Goal: Information Seeking & Learning: Learn about a topic

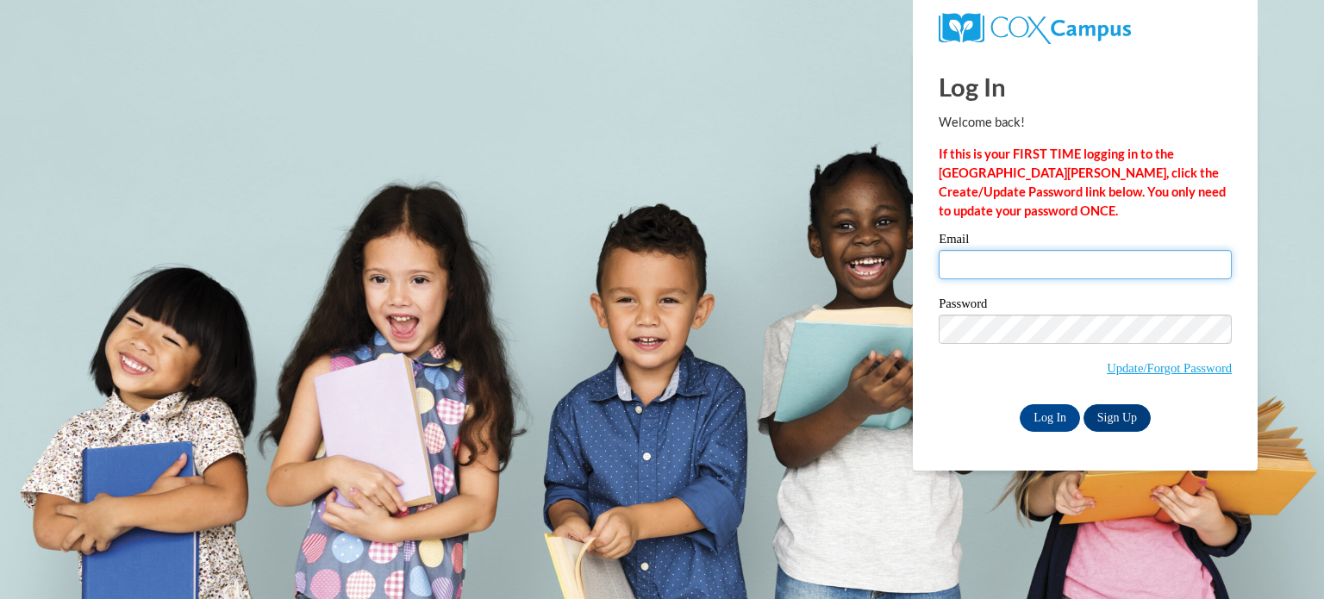
click at [983, 258] on input "Email" at bounding box center [1085, 264] width 293 height 29
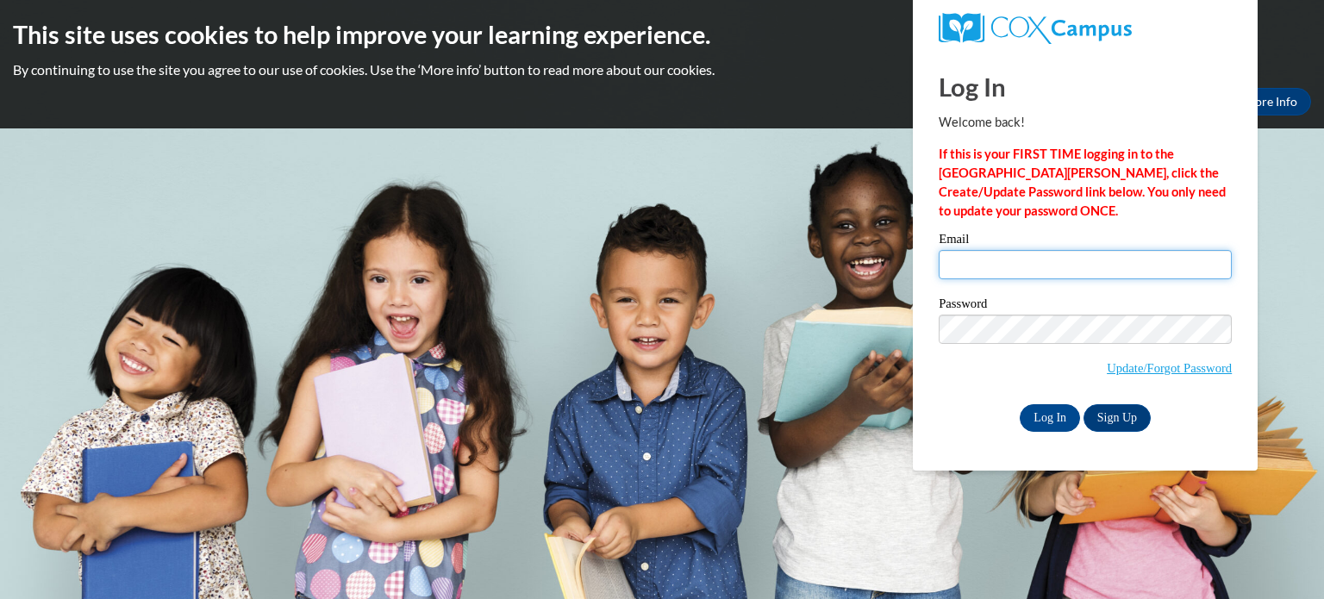
type input "2"
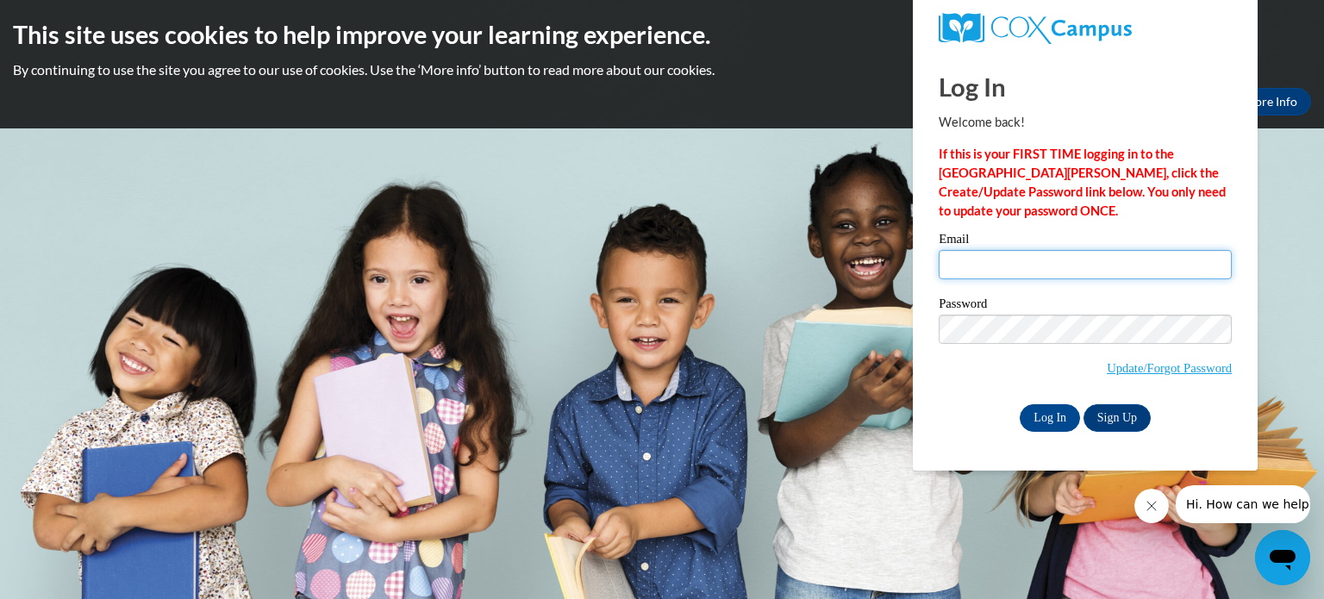
type input "nscharenbroch@etudegroup.org"
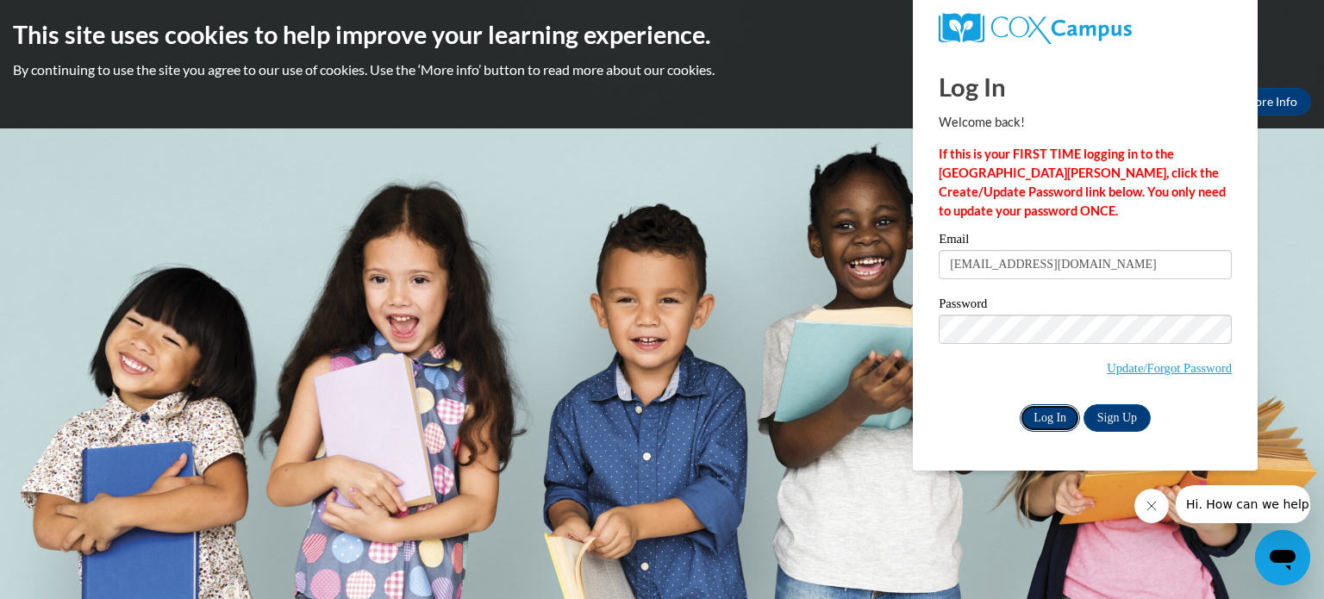
click at [1048, 411] on input "Log In" at bounding box center [1050, 418] width 60 height 28
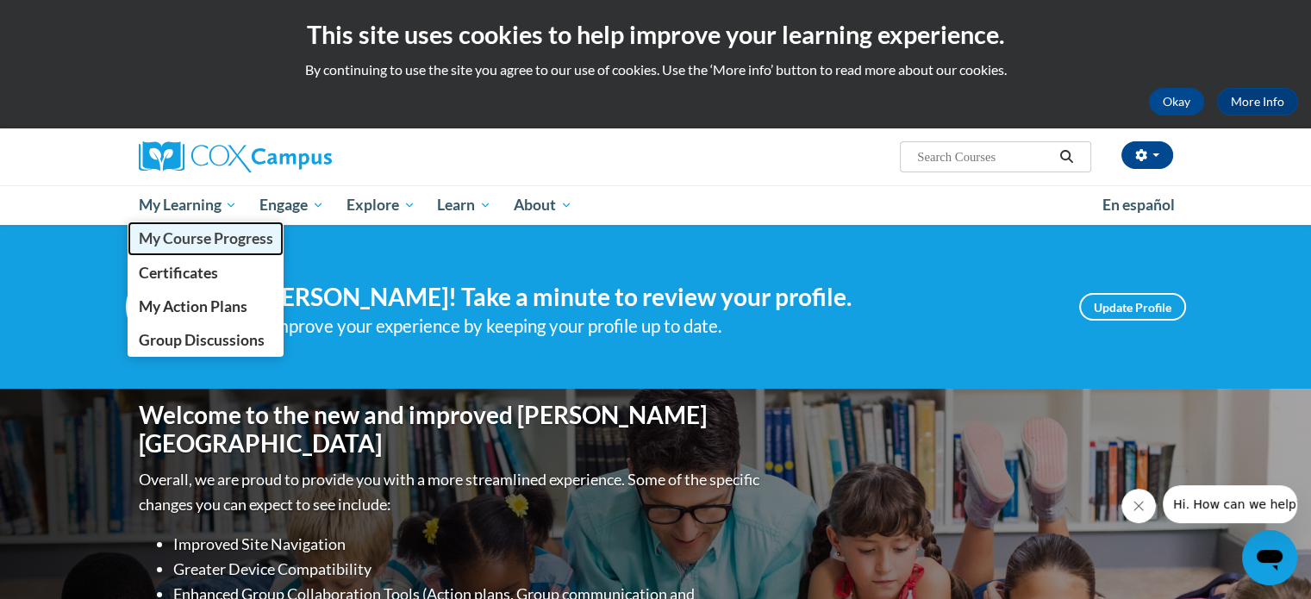
click at [199, 231] on span "My Course Progress" at bounding box center [205, 238] width 134 height 18
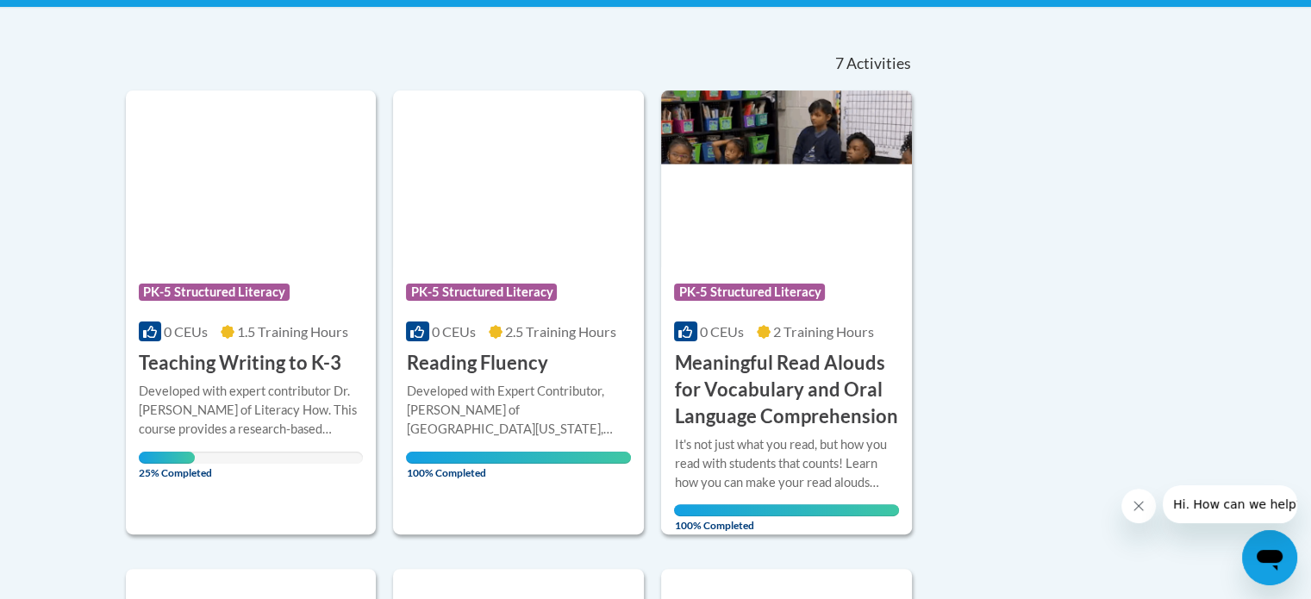
scroll to position [354, 0]
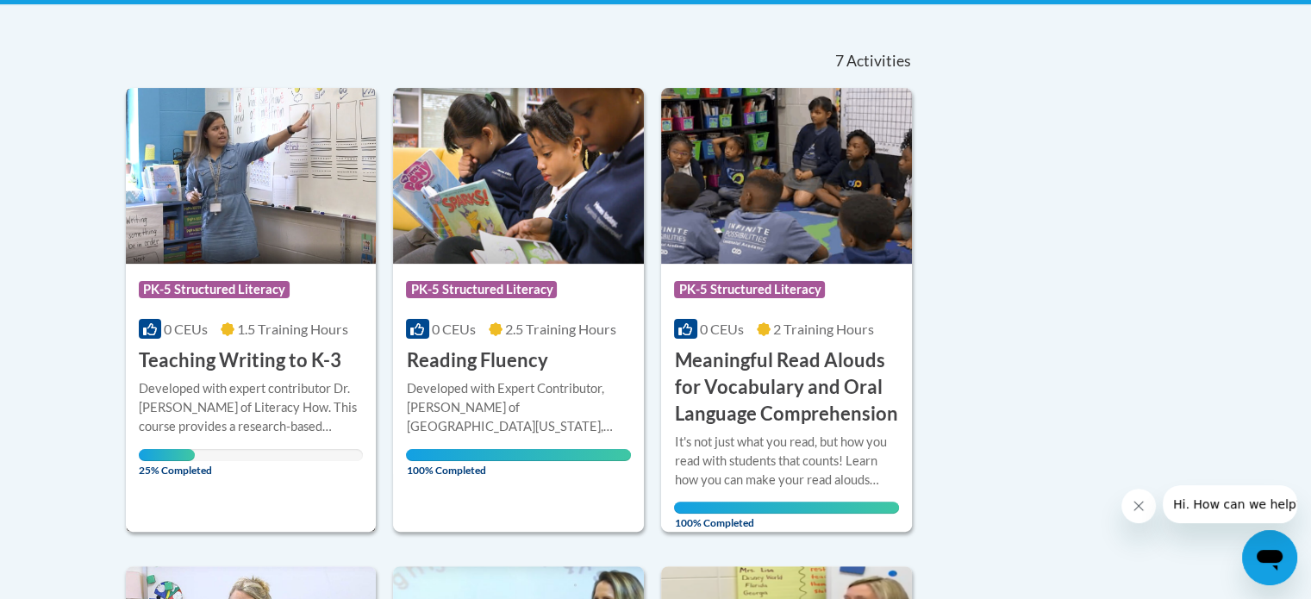
click at [314, 361] on h3 "Teaching Writing to K-3" at bounding box center [240, 360] width 203 height 27
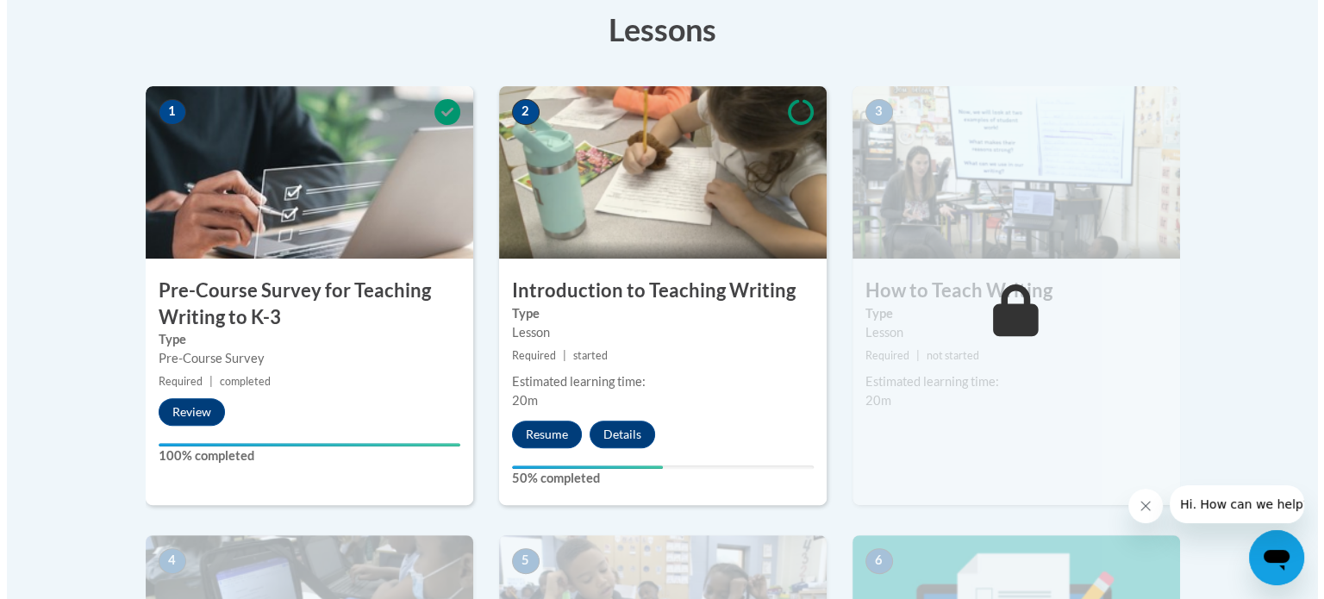
scroll to position [500, 0]
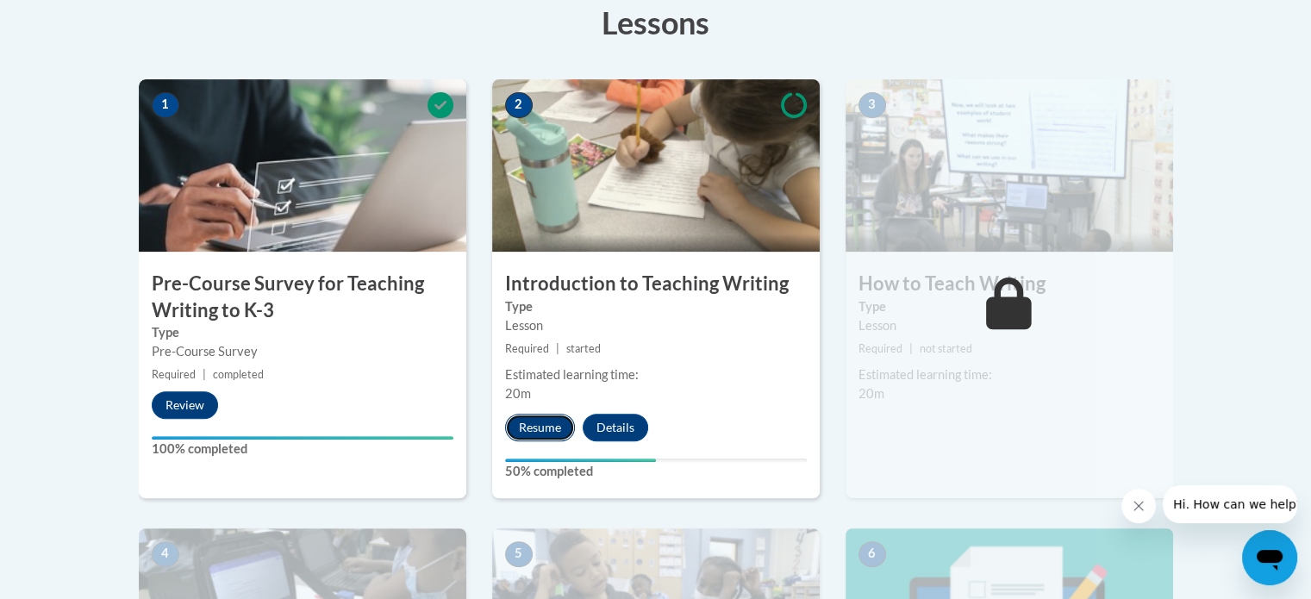
click at [559, 420] on button "Resume" at bounding box center [540, 428] width 70 height 28
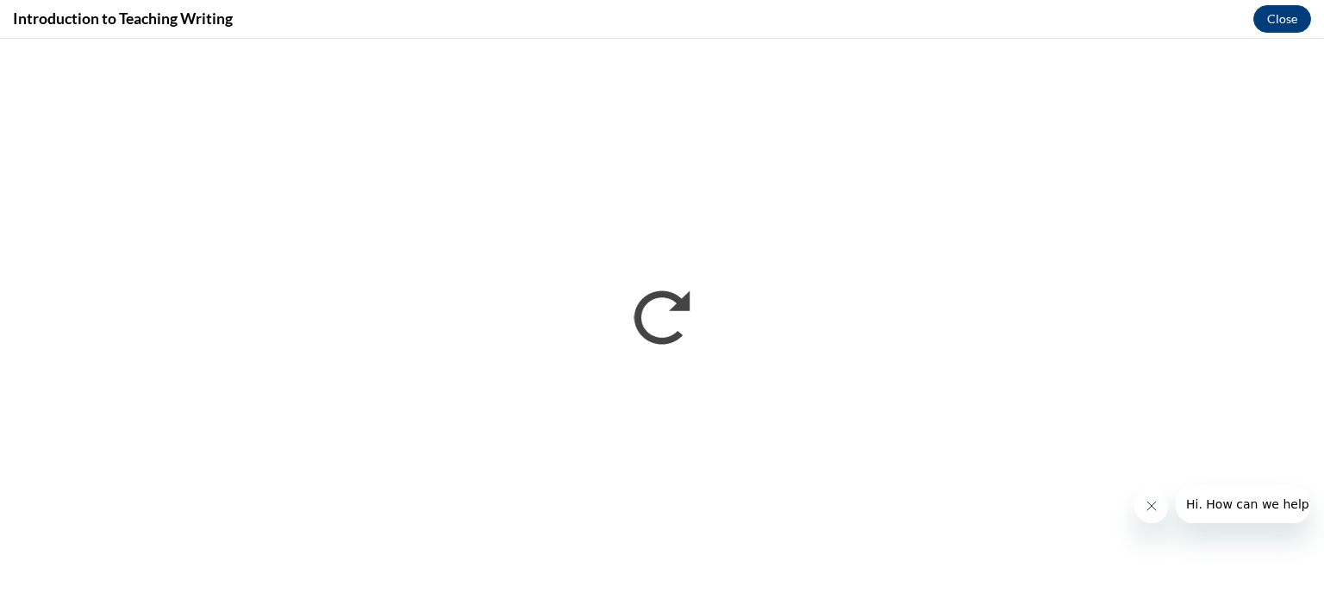
scroll to position [0, 0]
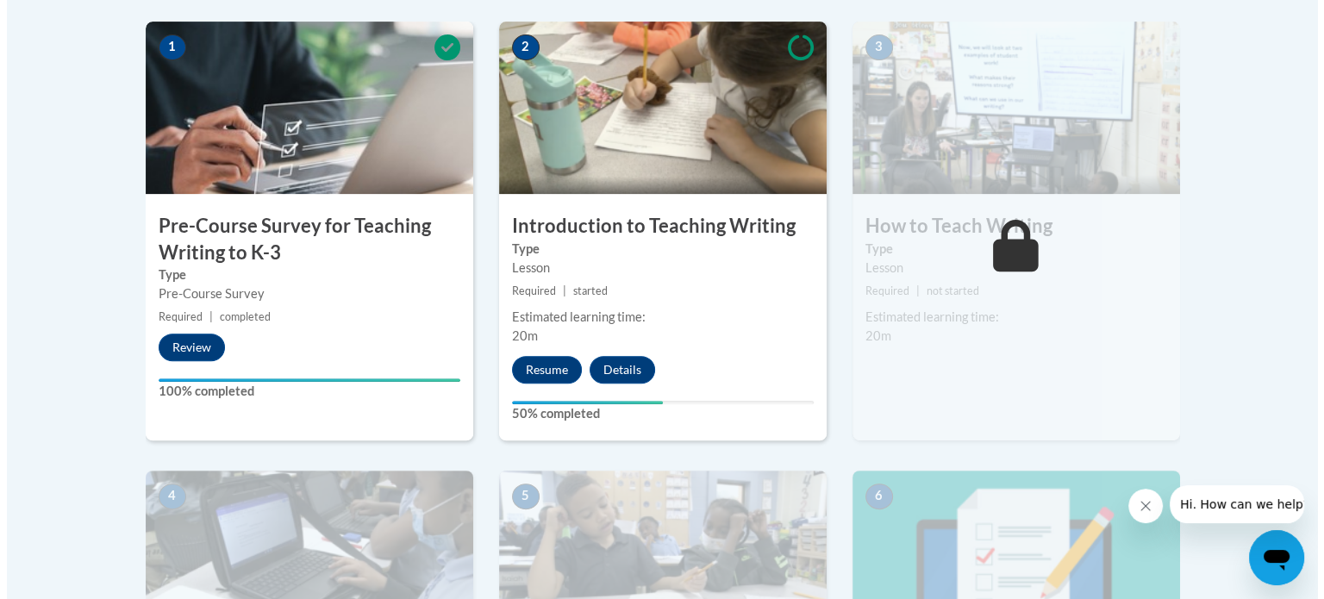
scroll to position [562, 0]
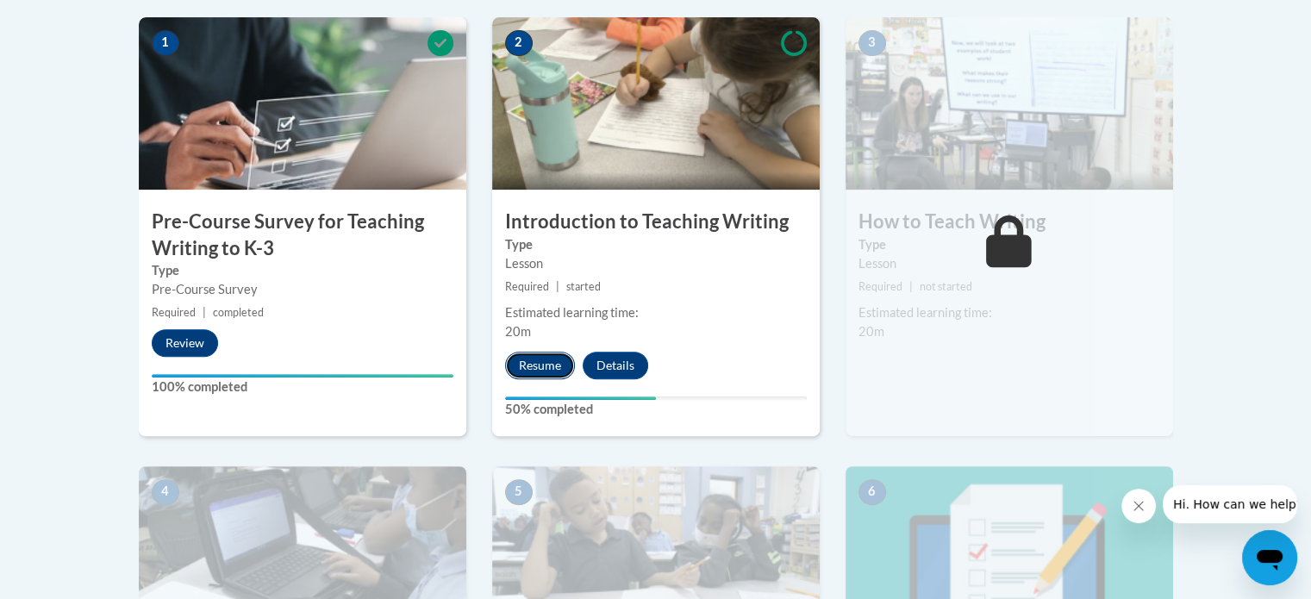
click at [545, 352] on button "Resume" at bounding box center [540, 366] width 70 height 28
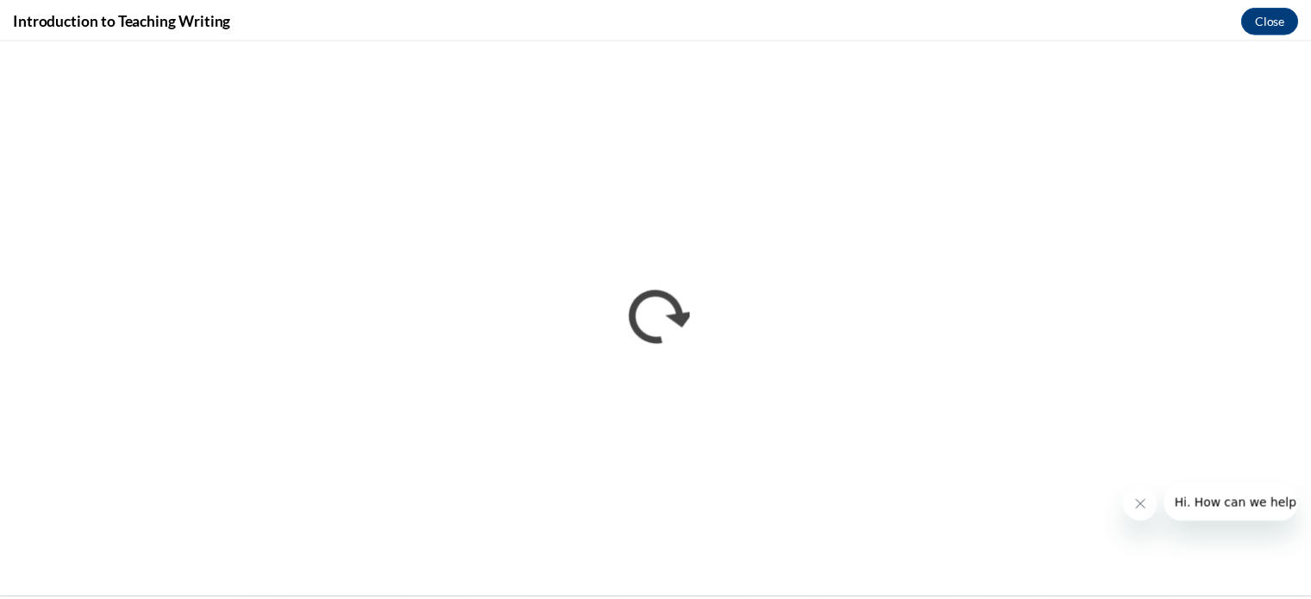
scroll to position [0, 0]
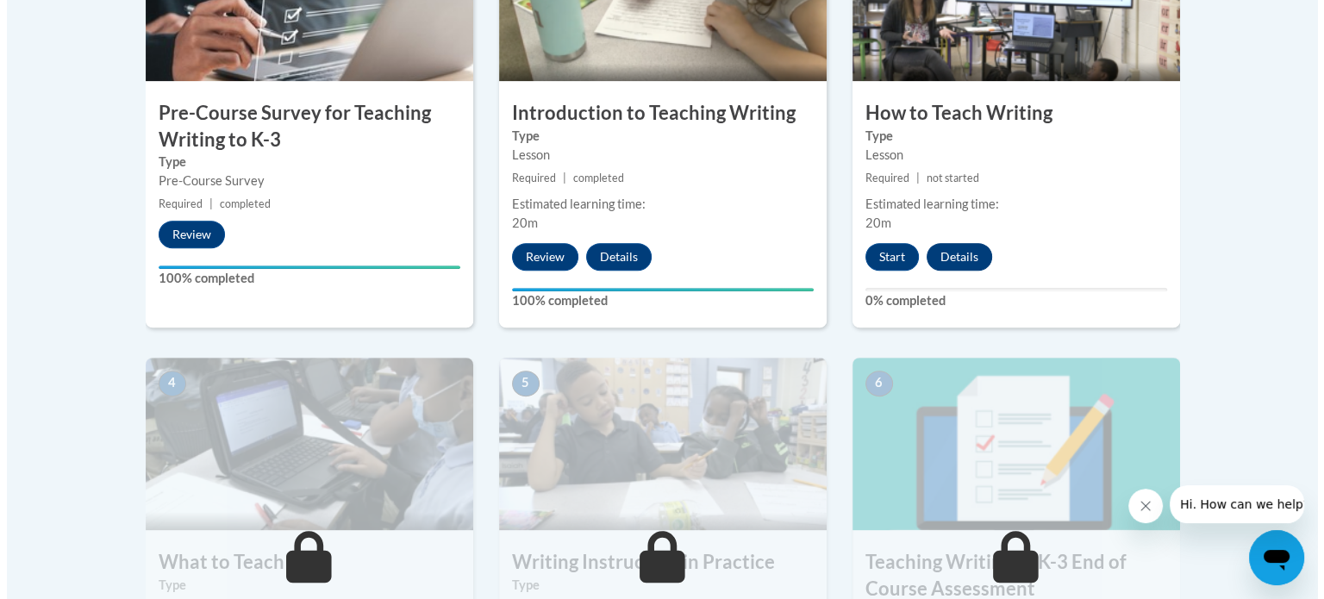
scroll to position [690, 0]
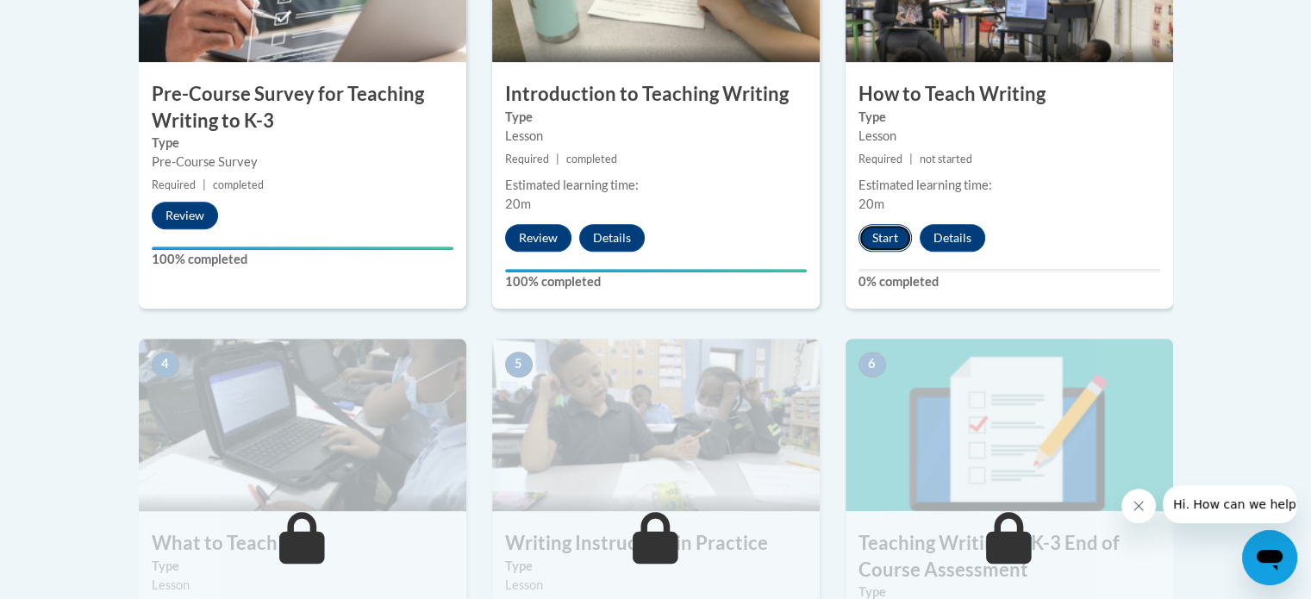
click at [889, 242] on button "Start" at bounding box center [885, 238] width 53 height 28
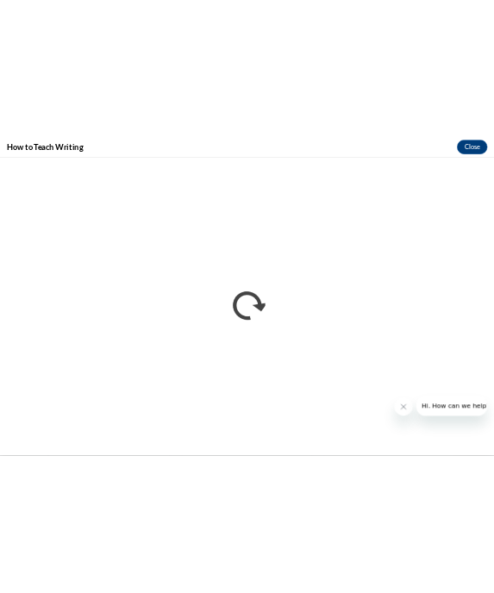
scroll to position [743, 0]
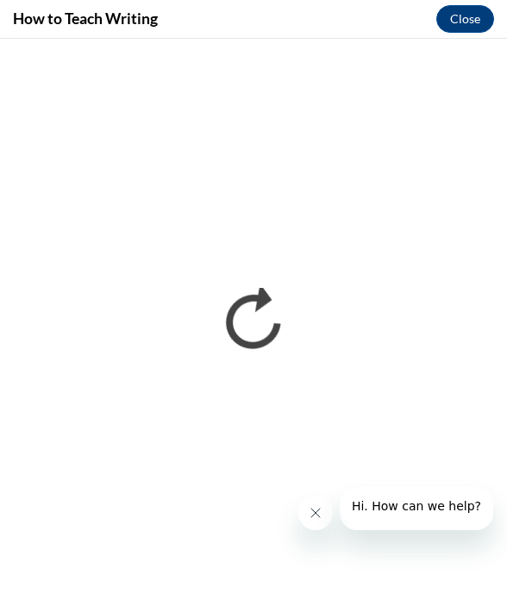
click at [314, 504] on button "Close message from company" at bounding box center [314, 513] width 34 height 34
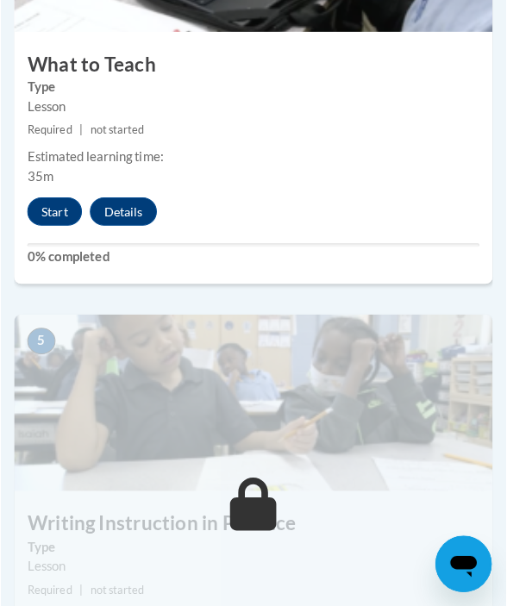
scroll to position [2066, 0]
click at [52, 209] on button "Start" at bounding box center [52, 207] width 53 height 28
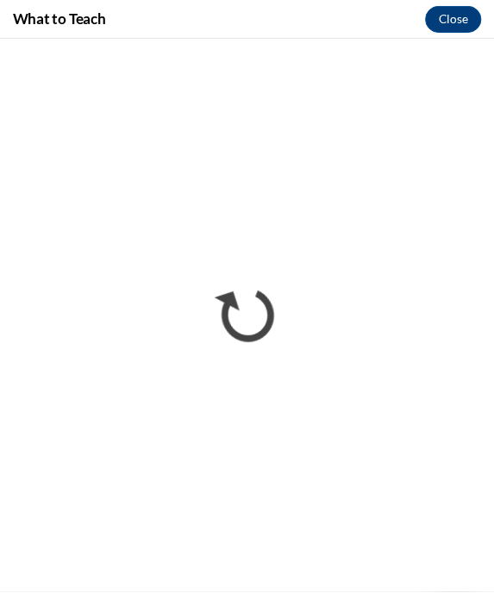
scroll to position [0, 0]
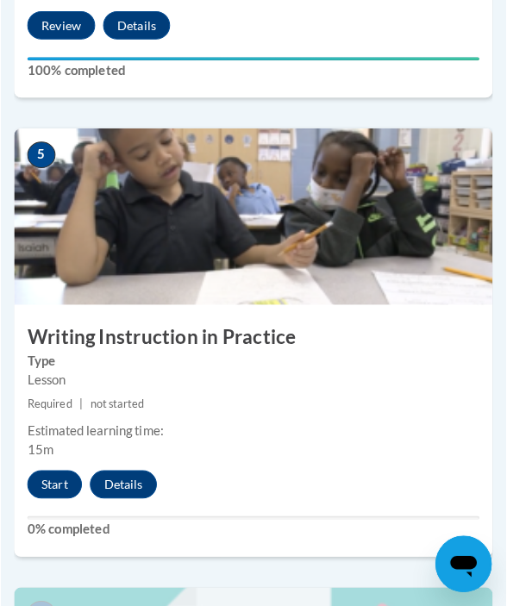
scroll to position [2248, 0]
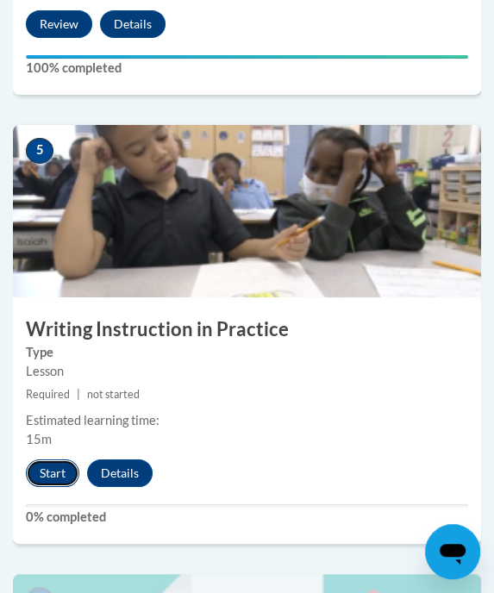
click at [61, 472] on button "Start" at bounding box center [52, 473] width 53 height 28
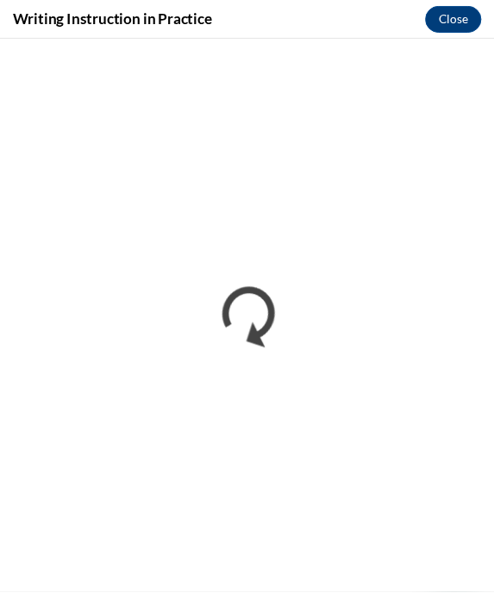
scroll to position [0, 0]
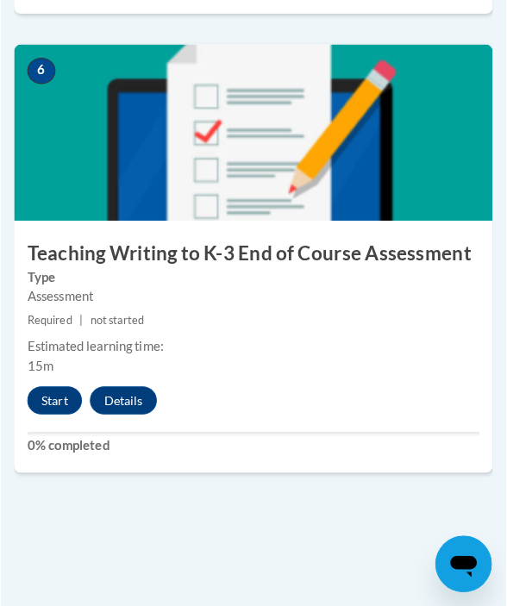
scroll to position [2782, 0]
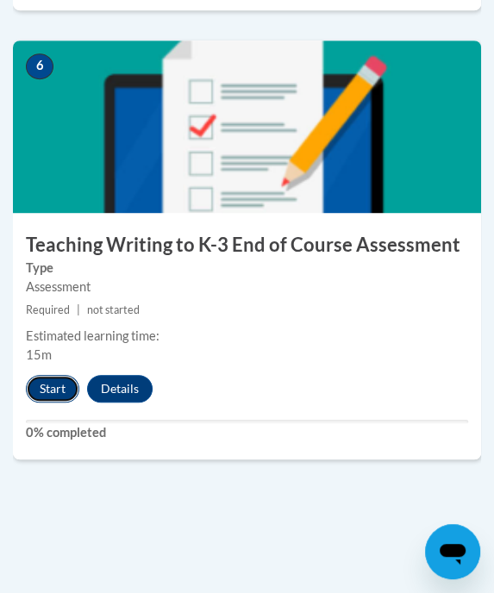
click at [47, 385] on button "Start" at bounding box center [52, 389] width 53 height 28
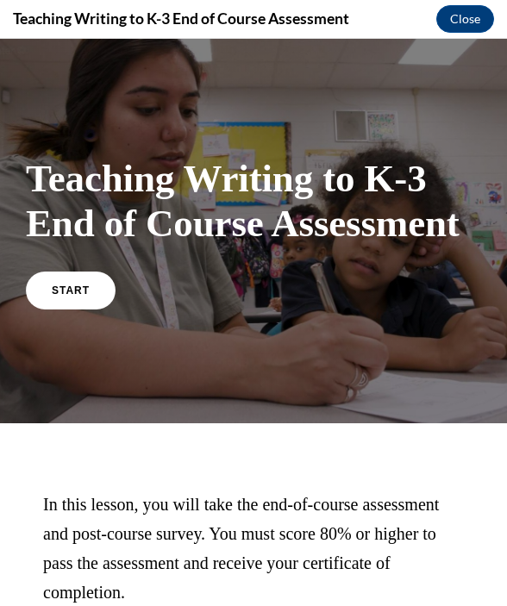
scroll to position [0, 0]
click at [66, 296] on link "START" at bounding box center [70, 290] width 94 height 40
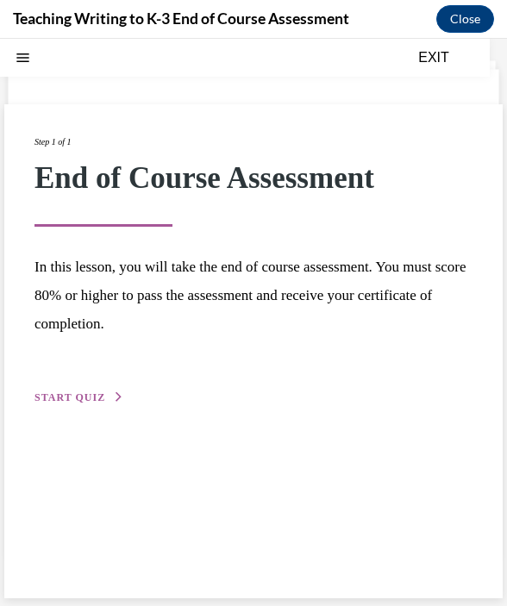
scroll to position [54, 0]
click at [74, 396] on span "START QUIZ" at bounding box center [69, 397] width 71 height 12
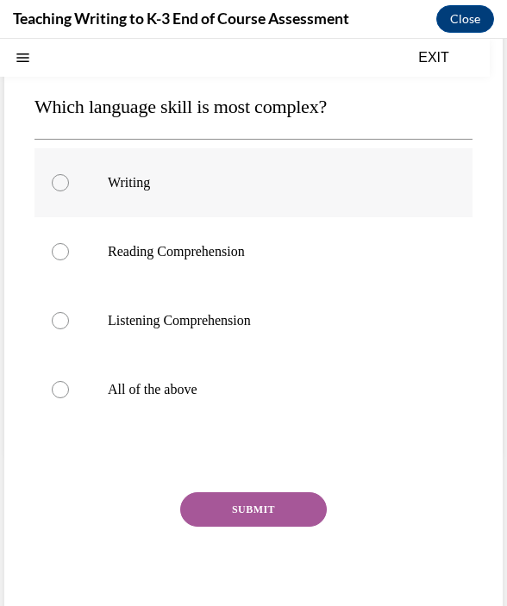
scroll to position [155, 0]
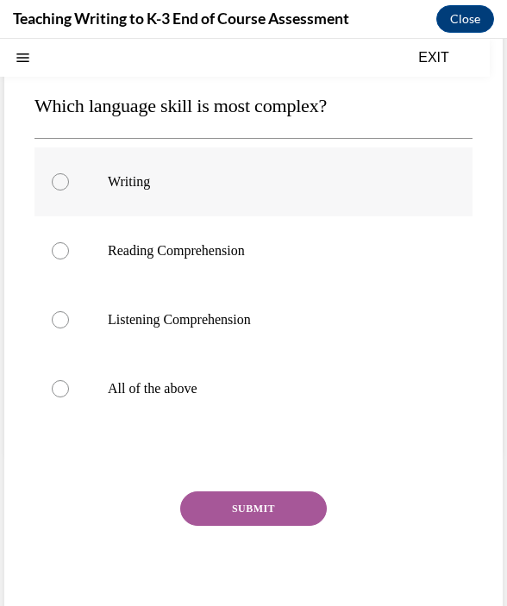
click at [134, 191] on label "Writing" at bounding box center [253, 181] width 438 height 69
click at [69, 191] on input "Writing" at bounding box center [60, 181] width 17 height 17
radio input "true"
click at [274, 498] on button "SUBMIT" at bounding box center [253, 508] width 147 height 34
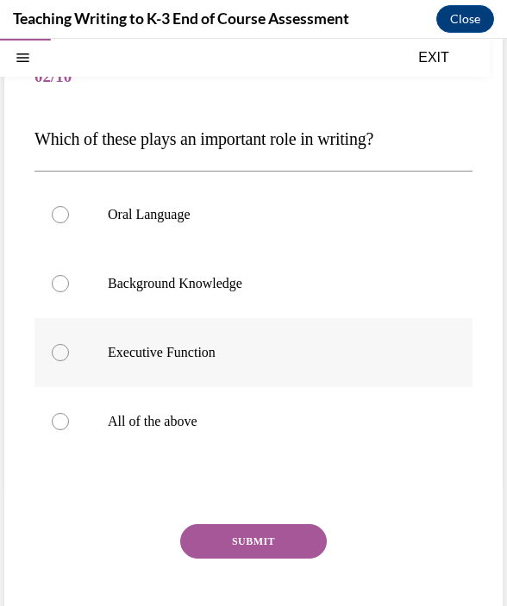
scroll to position [123, 0]
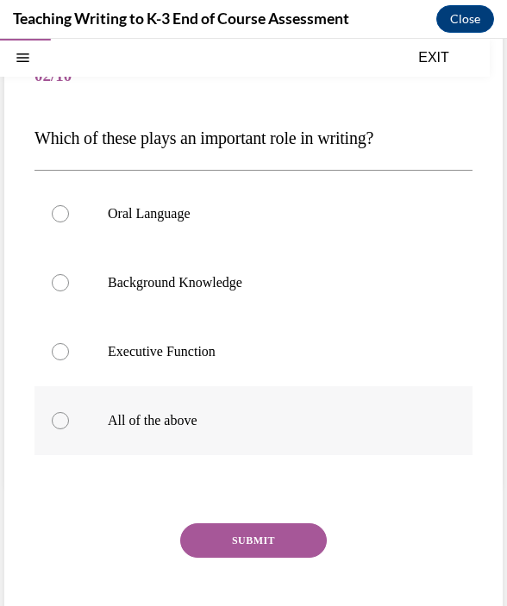
click at [137, 409] on label "All of the above" at bounding box center [253, 420] width 438 height 69
click at [69, 412] on input "All of the above" at bounding box center [60, 420] width 17 height 17
radio input "true"
click at [265, 516] on div "Question 02/10 Which of these plays an important role in writing? Oral Language…" at bounding box center [253, 354] width 438 height 622
click at [265, 530] on button "SUBMIT" at bounding box center [253, 540] width 147 height 34
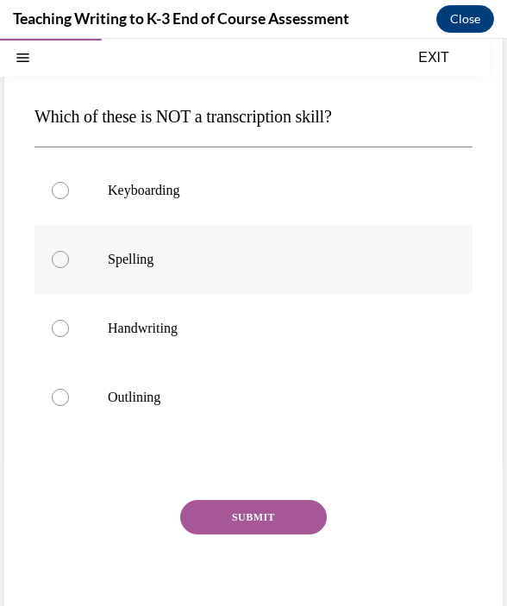
scroll to position [146, 0]
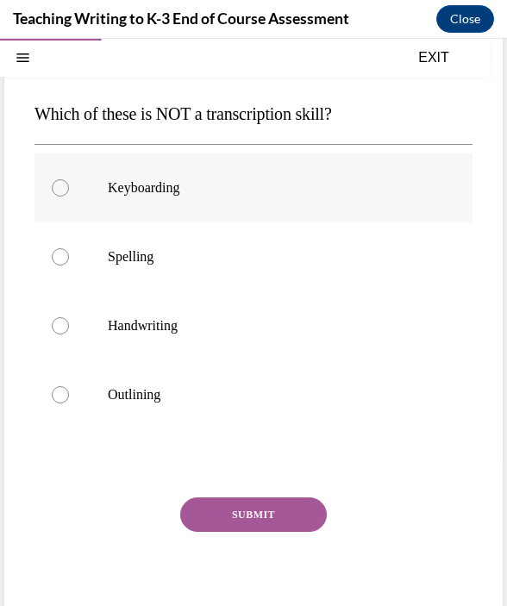
click at [162, 196] on label "Keyboarding" at bounding box center [253, 187] width 438 height 69
click at [69, 196] on input "Keyboarding" at bounding box center [60, 187] width 17 height 17
radio input "true"
click at [232, 522] on button "SUBMIT" at bounding box center [253, 514] width 147 height 34
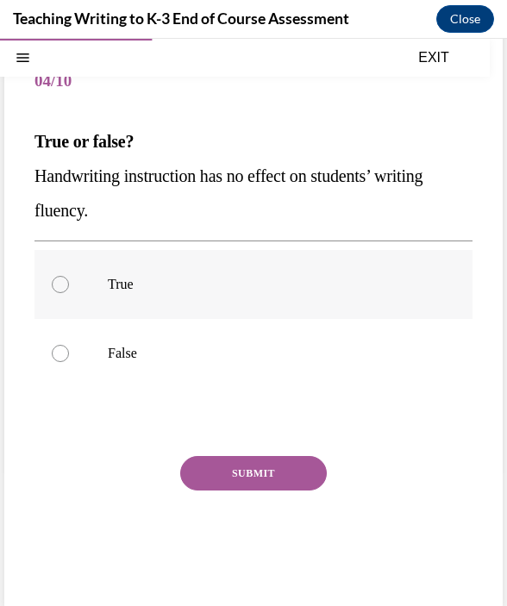
click at [123, 277] on p "True" at bounding box center [269, 284] width 322 height 17
click at [69, 277] on input "True" at bounding box center [60, 284] width 17 height 17
radio input "true"
click at [242, 468] on button "SUBMIT" at bounding box center [253, 473] width 147 height 34
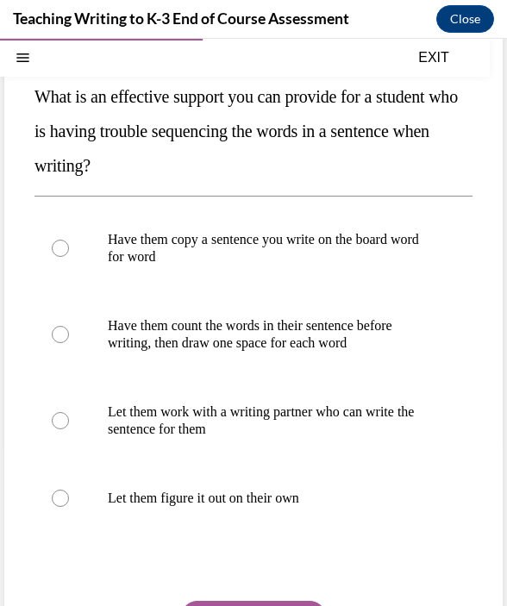
scroll to position [167, 0]
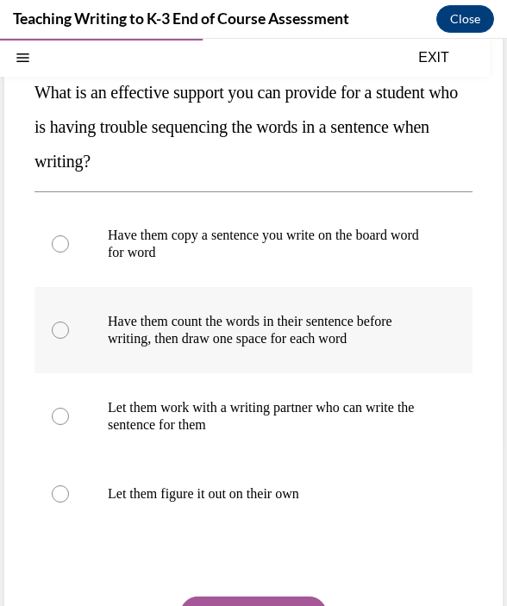
click at [241, 344] on p "Have them count the words in their sentence before writing, then draw one space…" at bounding box center [269, 330] width 322 height 34
click at [69, 339] on input "Have them count the words in their sentence before writing, then draw one space…" at bounding box center [60, 330] width 17 height 17
radio input "true"
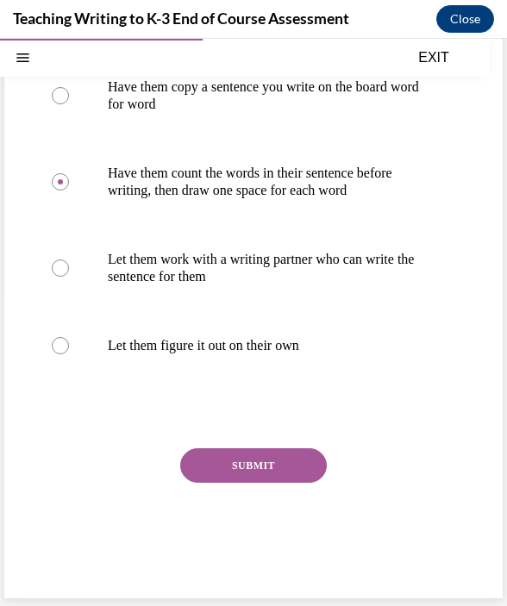
click at [243, 453] on button "SUBMIT" at bounding box center [253, 465] width 147 height 34
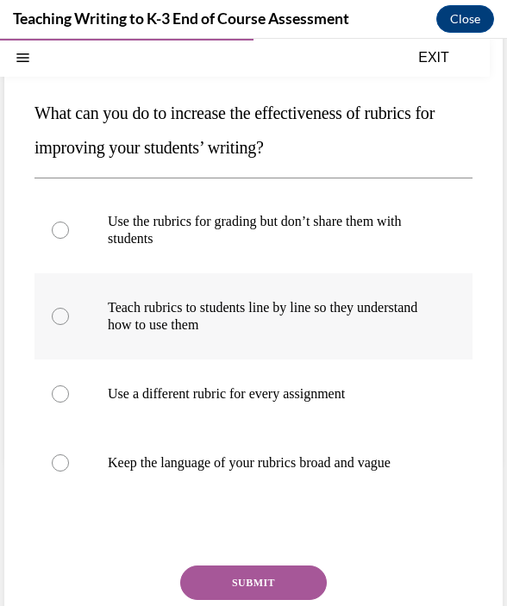
scroll to position [147, 0]
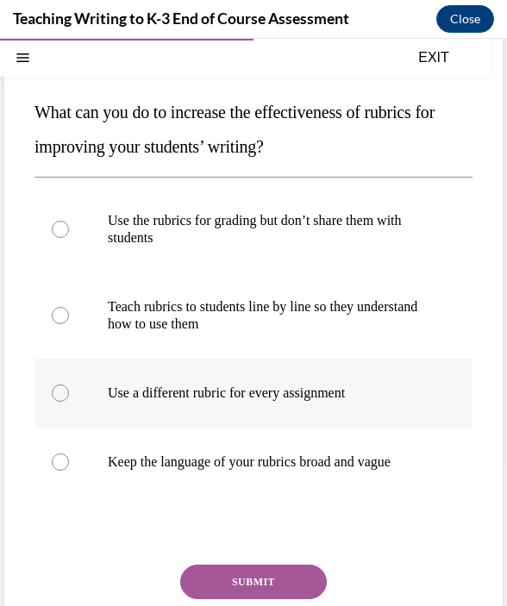
click at [220, 397] on p "Use a different rubric for every assignment" at bounding box center [269, 392] width 322 height 17
click at [69, 397] on input "Use a different rubric for every assignment" at bounding box center [60, 392] width 17 height 17
radio input "true"
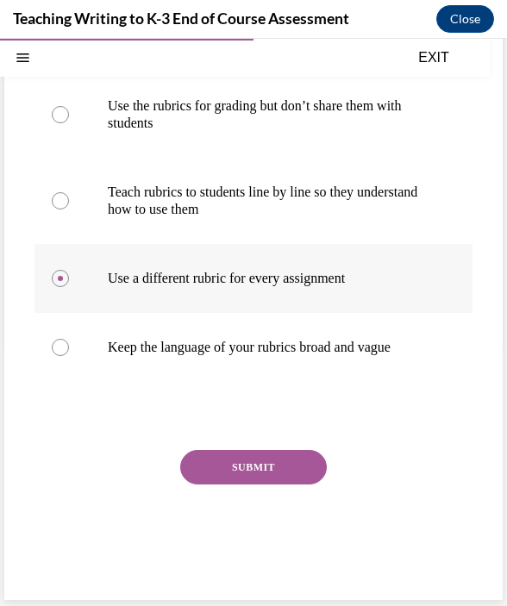
scroll to position [266, 0]
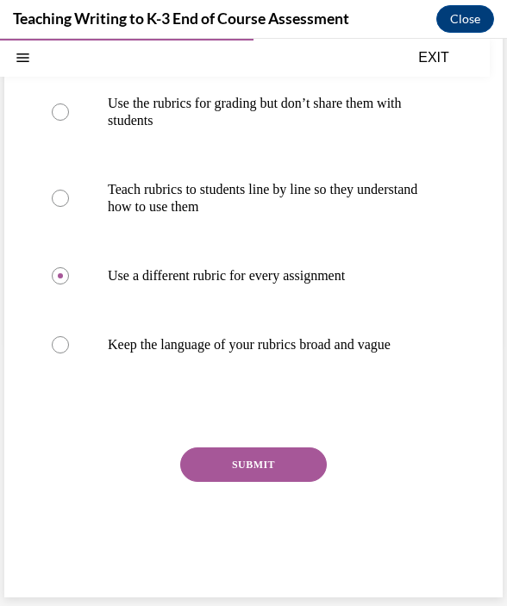
click at [228, 479] on button "SUBMIT" at bounding box center [253, 464] width 147 height 34
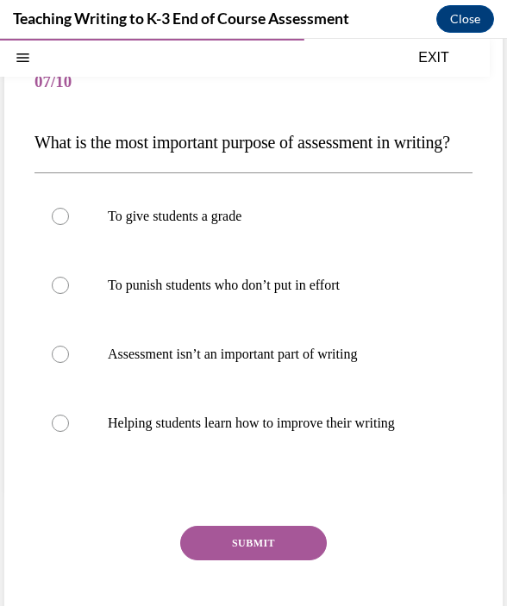
scroll to position [121, 0]
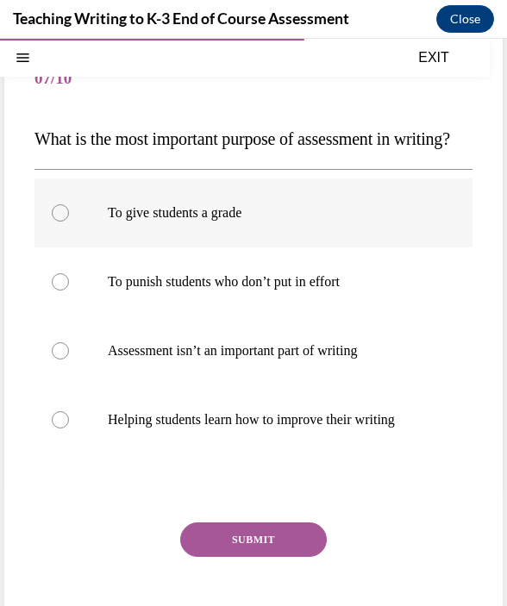
click at [244, 222] on p "To give students a grade" at bounding box center [269, 212] width 322 height 17
click at [69, 222] on input "To give students a grade" at bounding box center [60, 212] width 17 height 17
radio input "true"
click at [221, 316] on label "To punish students who don’t put in effort" at bounding box center [253, 281] width 438 height 69
click at [69, 291] on input "To punish students who don’t put in effort" at bounding box center [60, 281] width 17 height 17
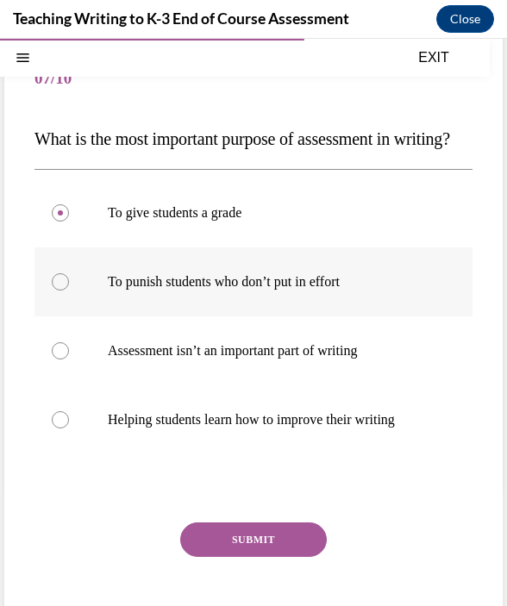
radio input "true"
click at [210, 428] on p "Helping students learn how to improve their writing" at bounding box center [269, 419] width 322 height 17
click at [69, 428] on input "Helping students learn how to improve their writing" at bounding box center [60, 419] width 17 height 17
radio input "true"
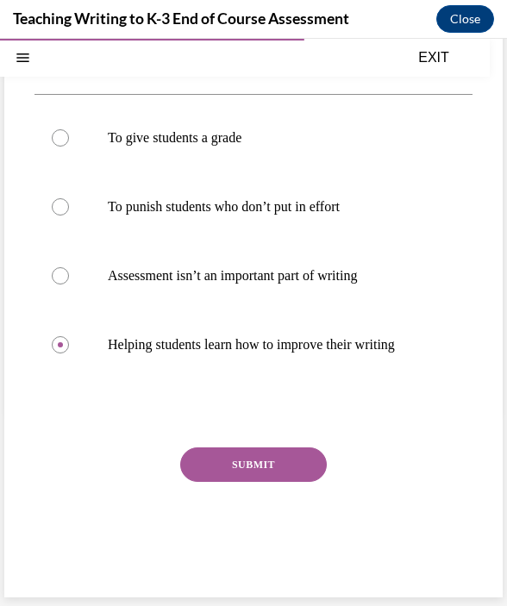
click at [218, 471] on button "SUBMIT" at bounding box center [253, 464] width 147 height 34
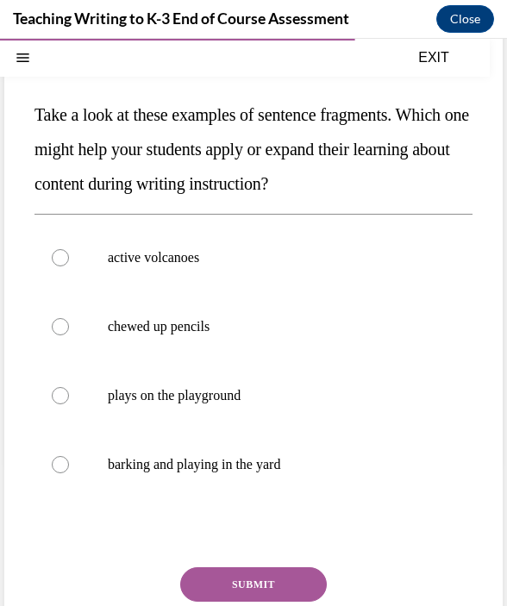
scroll to position [147, 0]
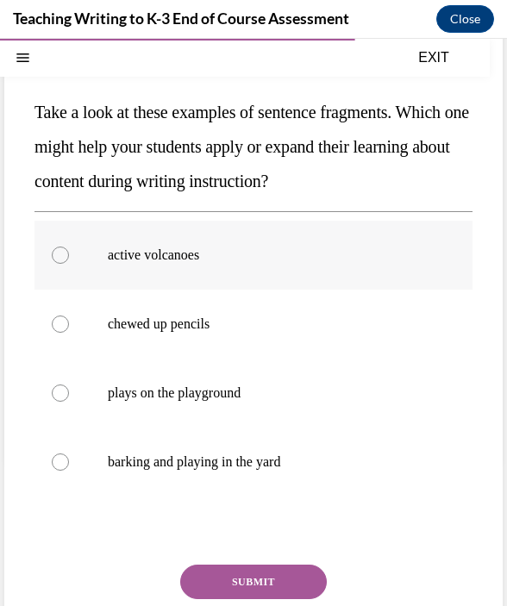
click at [191, 270] on label "active volcanoes" at bounding box center [253, 255] width 438 height 69
click at [69, 264] on input "active volcanoes" at bounding box center [60, 255] width 17 height 17
radio input "true"
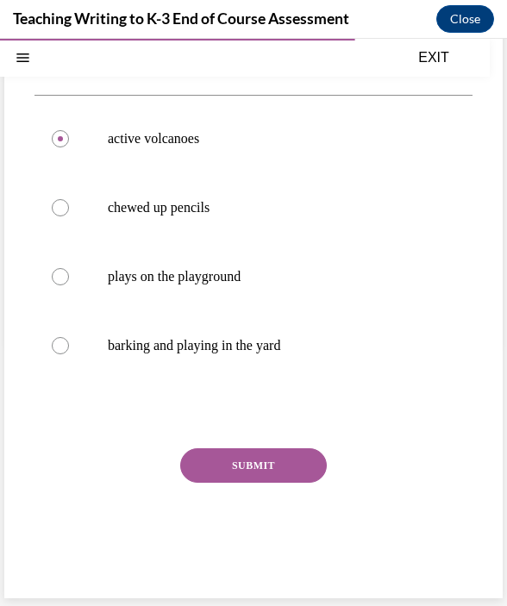
click at [247, 460] on button "SUBMIT" at bounding box center [253, 465] width 147 height 34
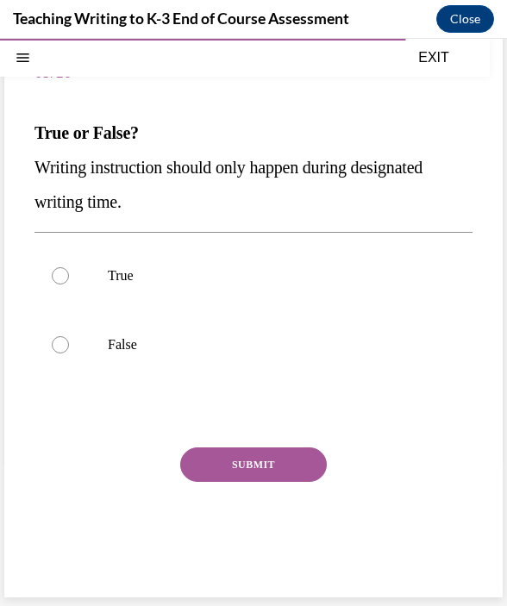
scroll to position [118, 0]
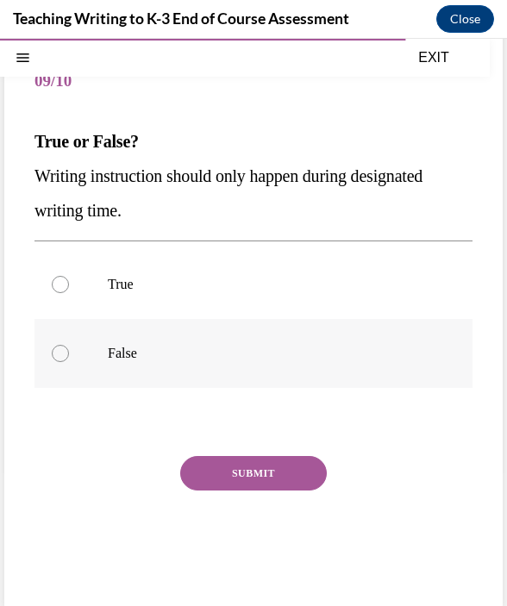
click at [109, 358] on p "False" at bounding box center [269, 353] width 322 height 17
click at [69, 358] on input "False" at bounding box center [60, 353] width 17 height 17
radio input "true"
click at [226, 473] on button "SUBMIT" at bounding box center [253, 473] width 147 height 34
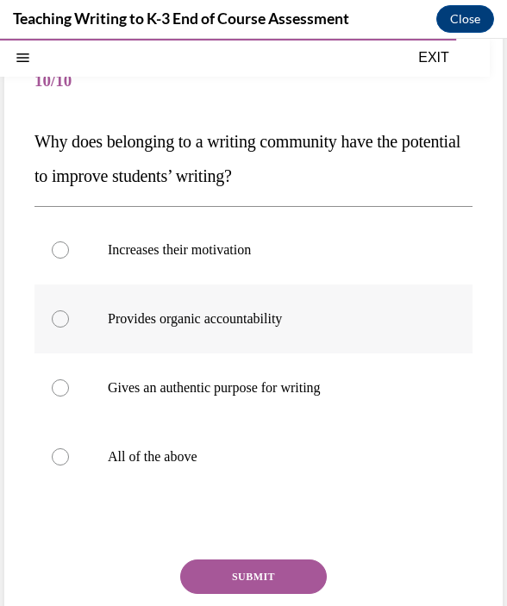
scroll to position [132, 0]
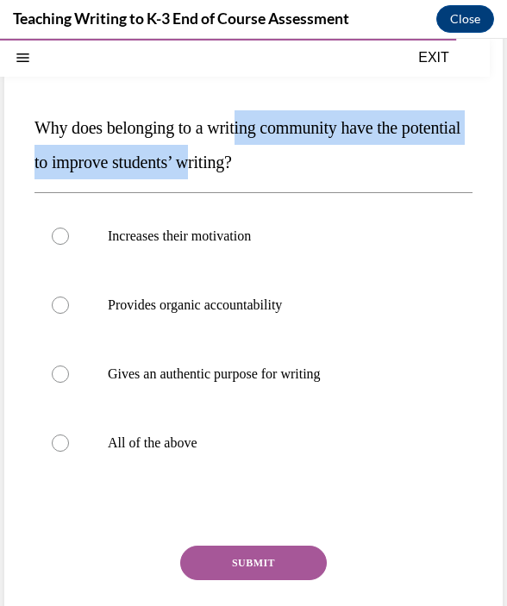
drag, startPoint x: 251, startPoint y: 124, endPoint x: 267, endPoint y: 156, distance: 35.9
click at [267, 156] on span "Why does belonging to a writing community have the potential to improve student…" at bounding box center [247, 144] width 426 height 53
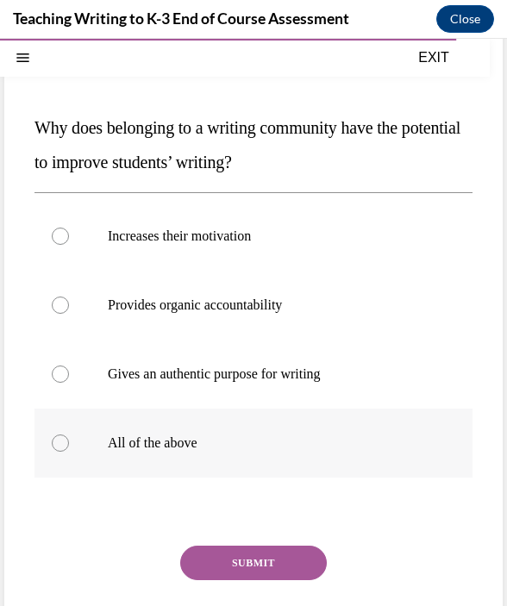
click at [186, 435] on p "All of the above" at bounding box center [269, 442] width 322 height 17
click at [69, 435] on input "All of the above" at bounding box center [60, 442] width 17 height 17
radio input "true"
click at [269, 571] on button "SUBMIT" at bounding box center [253, 563] width 147 height 34
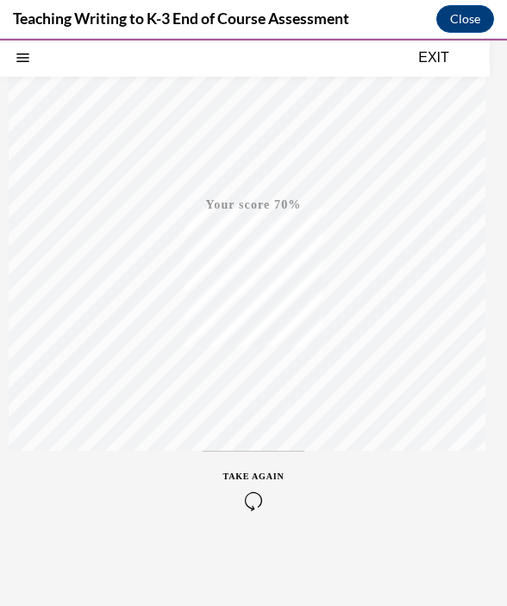
scroll to position [0, 0]
click at [264, 487] on div "TAKE AGAIN" at bounding box center [253, 491] width 61 height 41
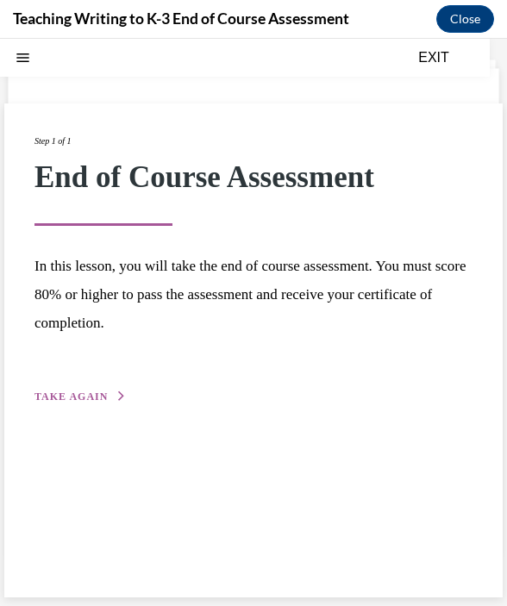
scroll to position [53, 0]
click at [83, 392] on span "TAKE AGAIN" at bounding box center [70, 397] width 73 height 12
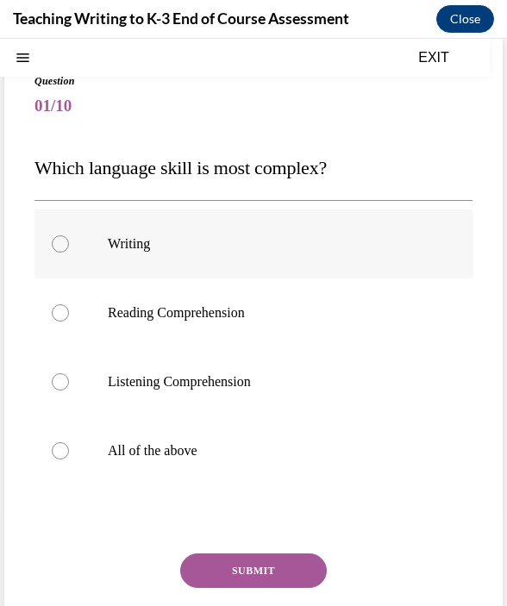
scroll to position [102, 0]
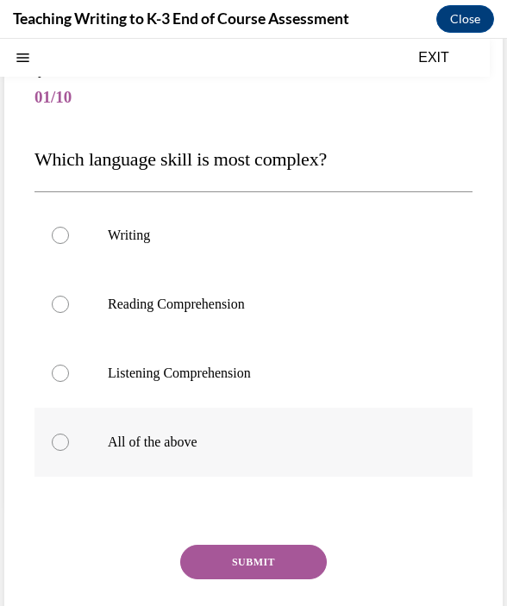
click at [173, 439] on p "All of the above" at bounding box center [269, 442] width 322 height 17
click at [69, 439] on input "All of the above" at bounding box center [60, 442] width 17 height 17
radio input "true"
click at [232, 559] on button "SUBMIT" at bounding box center [253, 562] width 147 height 34
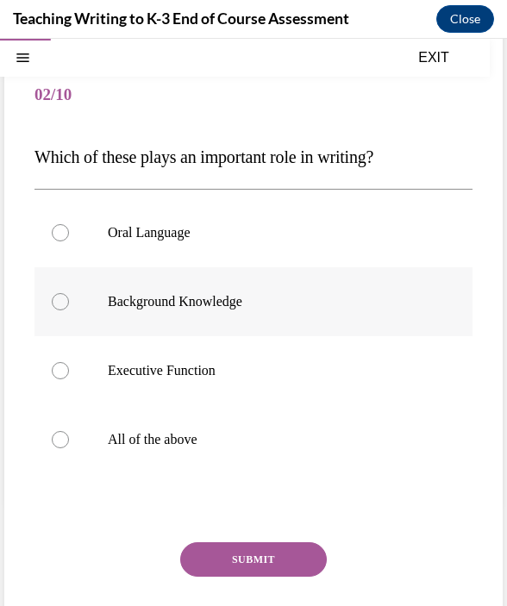
scroll to position [105, 0]
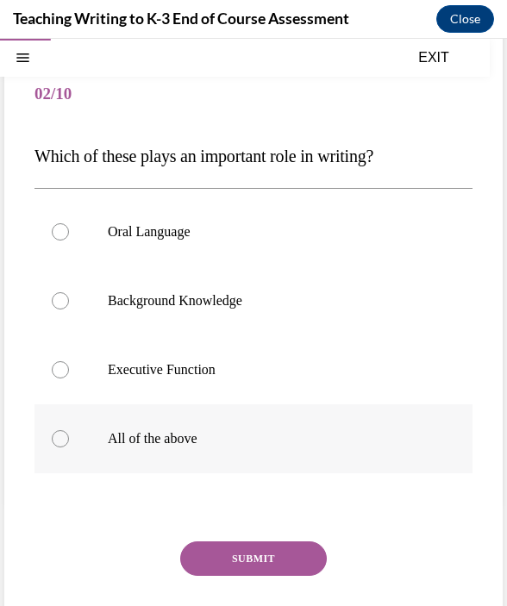
click at [166, 436] on p "All of the above" at bounding box center [269, 438] width 322 height 17
click at [69, 436] on input "All of the above" at bounding box center [60, 438] width 17 height 17
radio input "true"
click at [231, 559] on button "SUBMIT" at bounding box center [253, 558] width 147 height 34
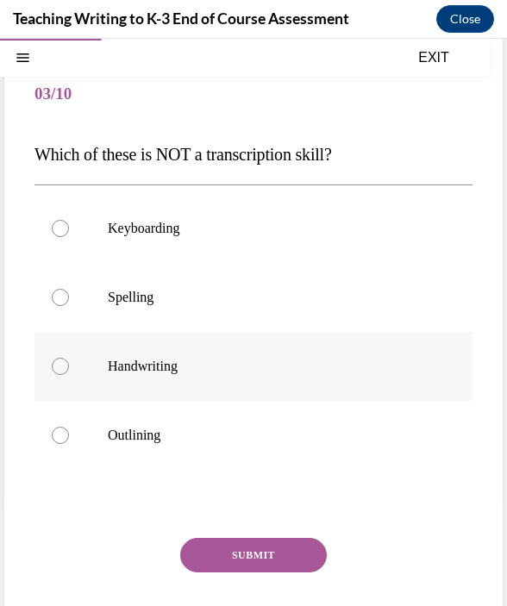
click at [159, 370] on p "Handwriting" at bounding box center [269, 366] width 322 height 17
click at [69, 370] on input "Handwriting" at bounding box center [60, 366] width 17 height 17
radio input "true"
click at [276, 562] on button "SUBMIT" at bounding box center [253, 555] width 147 height 34
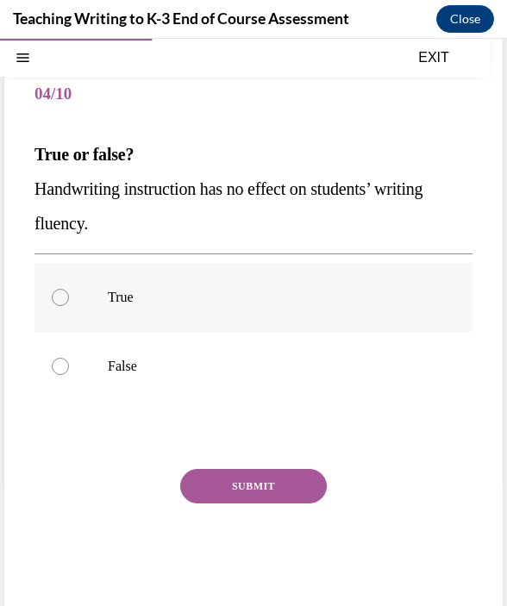
click at [128, 292] on p "True" at bounding box center [269, 297] width 322 height 17
click at [69, 292] on input "True" at bounding box center [60, 297] width 17 height 17
radio input "true"
click at [312, 478] on button "SUBMIT" at bounding box center [253, 486] width 147 height 34
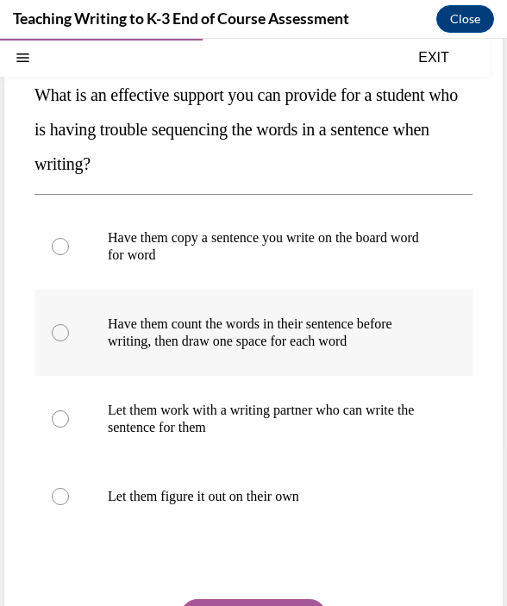
scroll to position [147, 0]
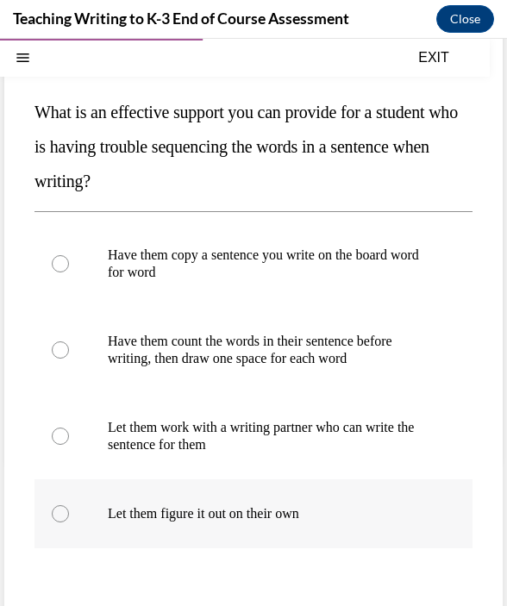
click at [222, 520] on p "Let them figure it out on their own" at bounding box center [269, 513] width 322 height 17
click at [69, 520] on input "Let them figure it out on their own" at bounding box center [60, 513] width 17 height 17
radio input "true"
click at [221, 457] on label "Let them work with a writing partner who can write the sentence for them" at bounding box center [253, 436] width 438 height 86
click at [69, 445] on input "Let them work with a writing partner who can write the sentence for them" at bounding box center [60, 436] width 17 height 17
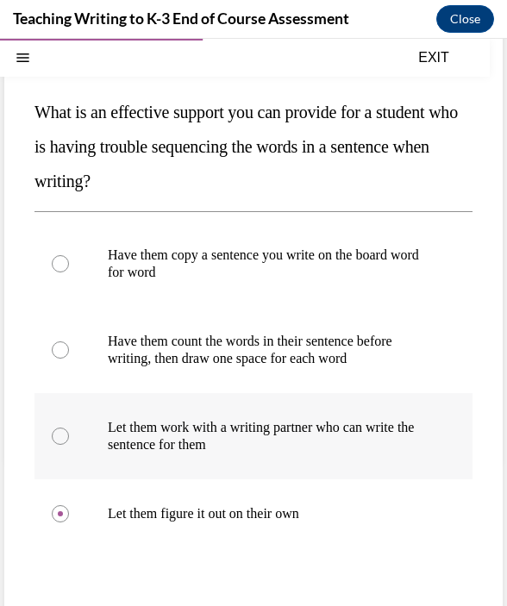
radio input "true"
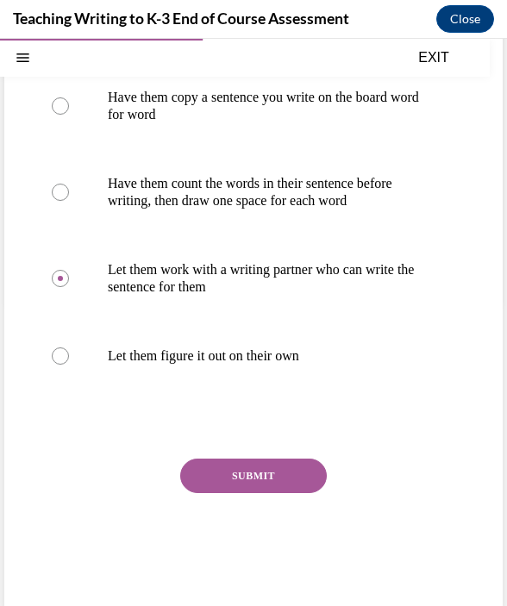
scroll to position [306, 0]
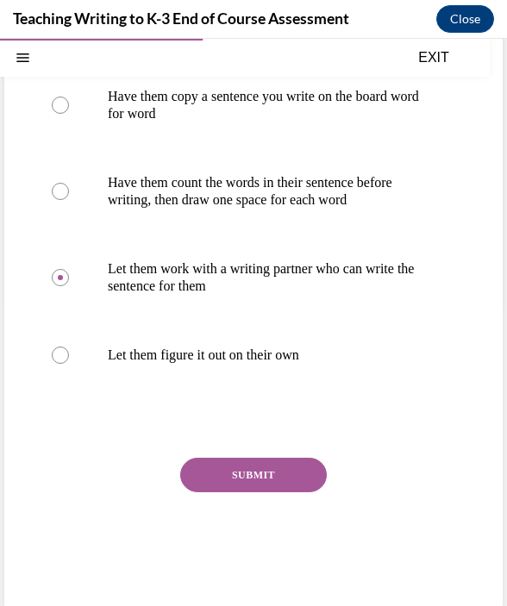
click at [262, 472] on button "SUBMIT" at bounding box center [253, 475] width 147 height 34
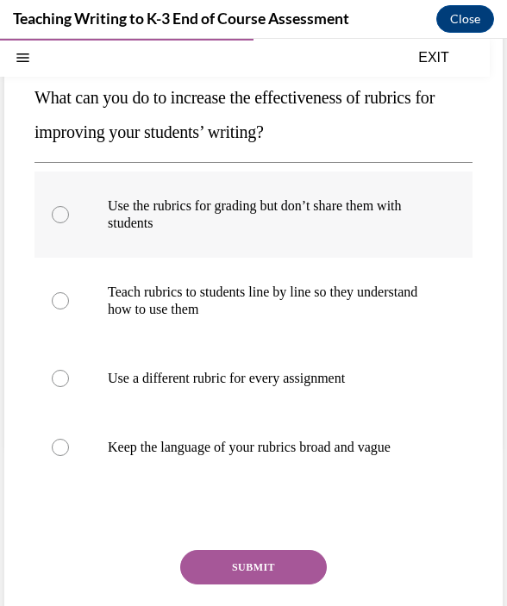
scroll to position [164, 0]
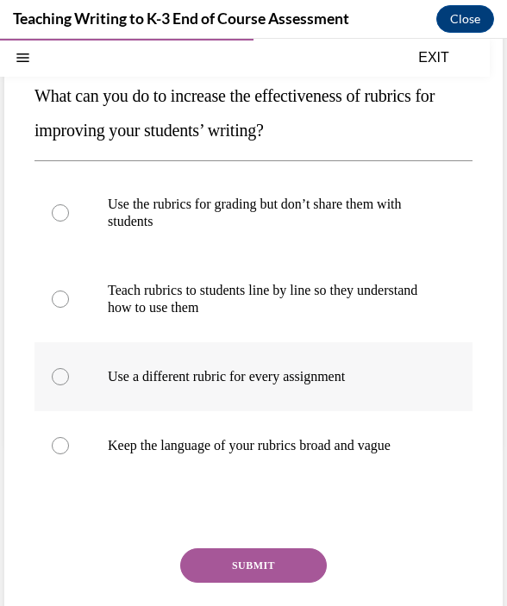
click at [279, 379] on p "Use a different rubric for every assignment" at bounding box center [269, 376] width 322 height 17
click at [69, 379] on input "Use a different rubric for every assignment" at bounding box center [60, 376] width 17 height 17
radio input "true"
click at [274, 565] on button "SUBMIT" at bounding box center [253, 565] width 147 height 34
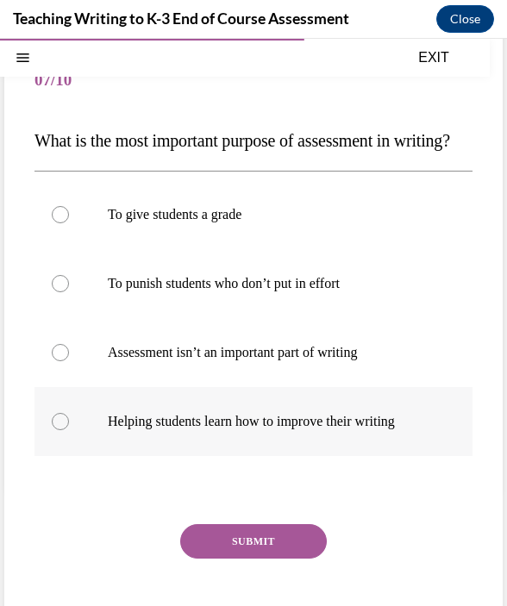
click at [225, 430] on p "Helping students learn how to improve their writing" at bounding box center [269, 421] width 322 height 17
click at [69, 430] on input "Helping students learn how to improve their writing" at bounding box center [60, 421] width 17 height 17
radio input "true"
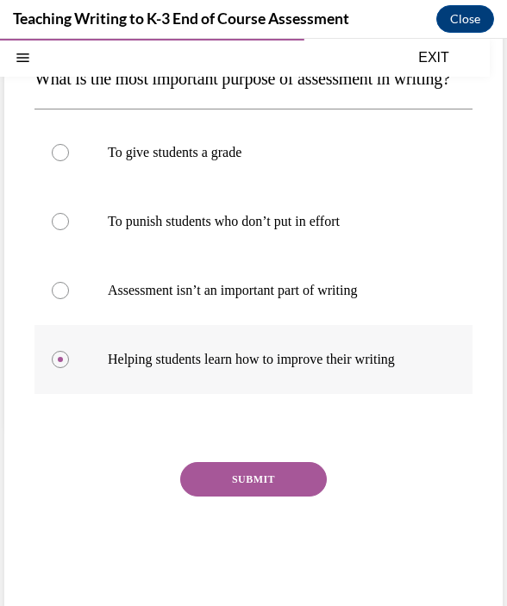
scroll to position [182, 0]
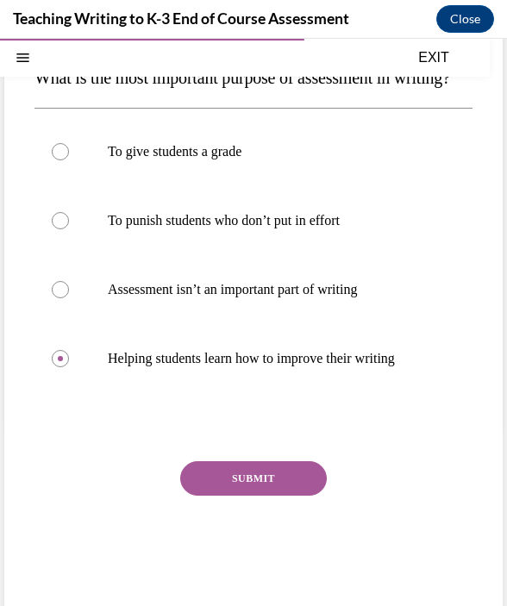
click at [255, 496] on button "SUBMIT" at bounding box center [253, 478] width 147 height 34
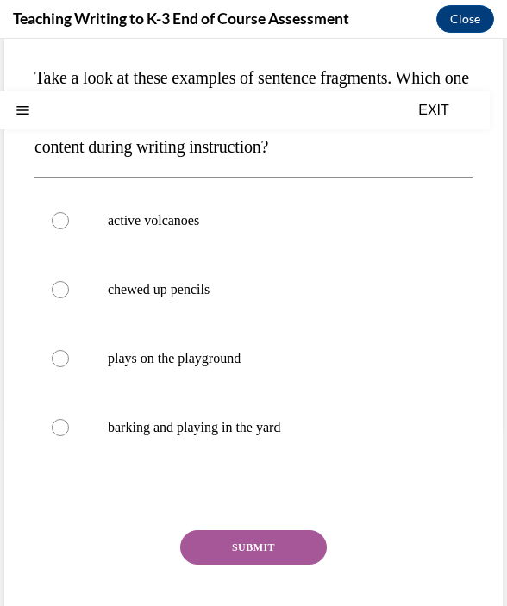
scroll to position [0, 0]
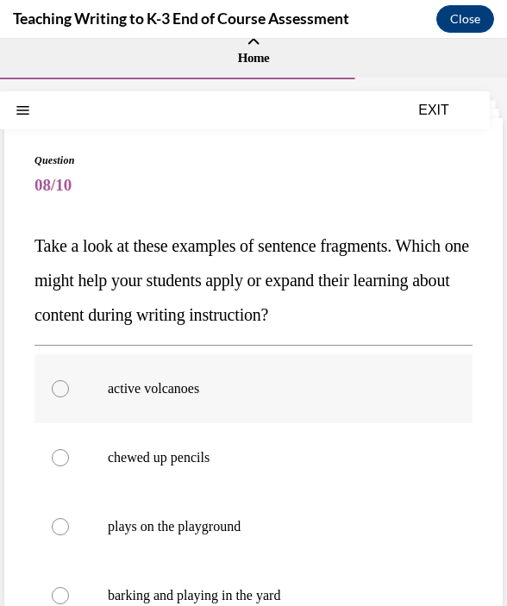
click at [262, 387] on p "active volcanoes" at bounding box center [269, 388] width 322 height 17
click at [69, 387] on input "active volcanoes" at bounding box center [60, 388] width 17 height 17
radio input "true"
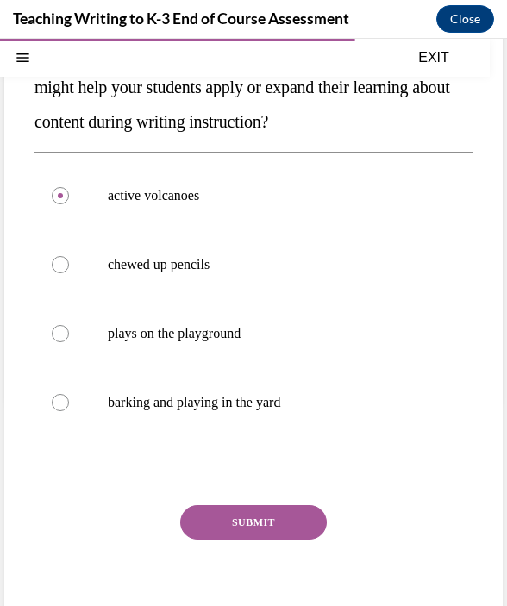
click at [251, 516] on button "SUBMIT" at bounding box center [253, 522] width 147 height 34
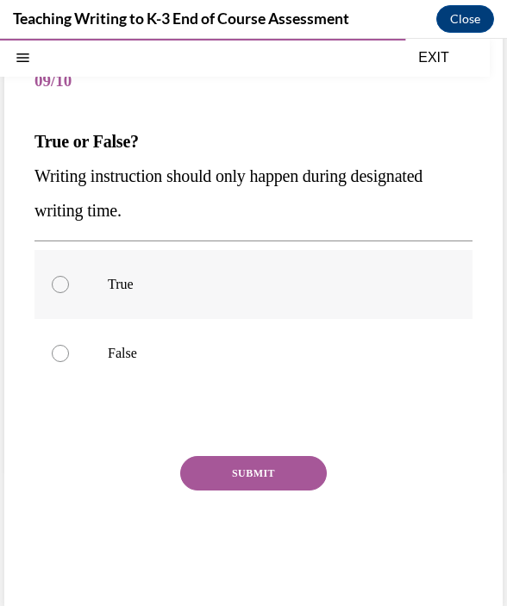
scroll to position [126, 0]
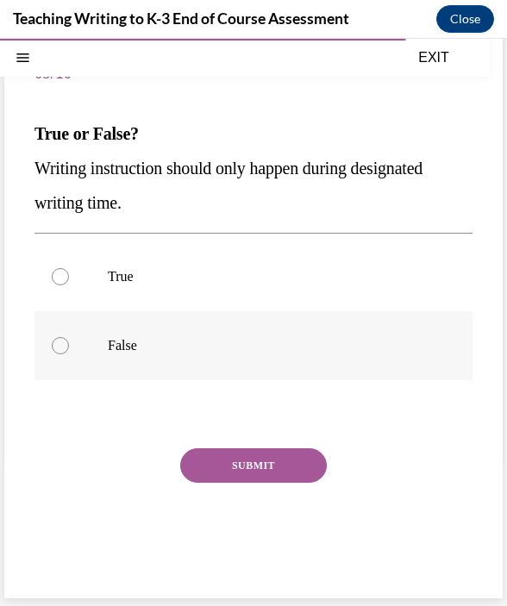
click at [147, 341] on p "False" at bounding box center [269, 345] width 322 height 17
click at [69, 341] on input "False" at bounding box center [60, 345] width 17 height 17
radio input "true"
click at [244, 475] on button "SUBMIT" at bounding box center [253, 465] width 147 height 34
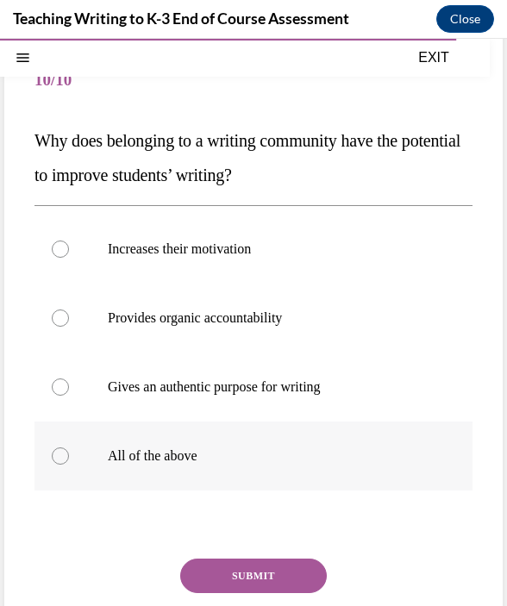
click at [155, 449] on p "All of the above" at bounding box center [269, 455] width 322 height 17
click at [69, 449] on input "All of the above" at bounding box center [60, 455] width 17 height 17
radio input "true"
click at [271, 564] on button "SUBMIT" at bounding box center [253, 576] width 147 height 34
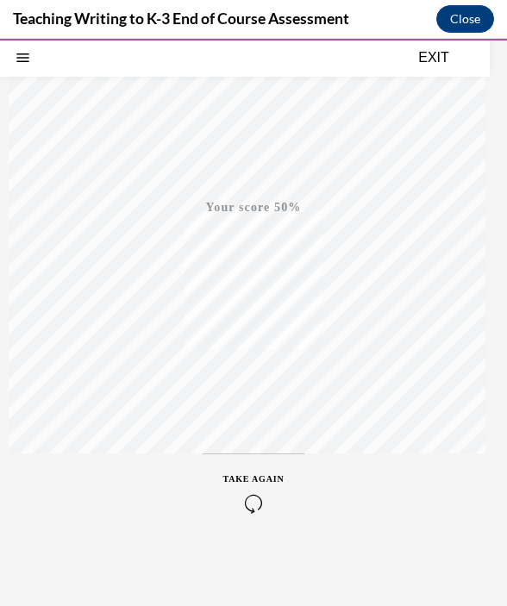
scroll to position [228, 0]
click at [237, 485] on div "TAKE AGAIN" at bounding box center [253, 490] width 61 height 41
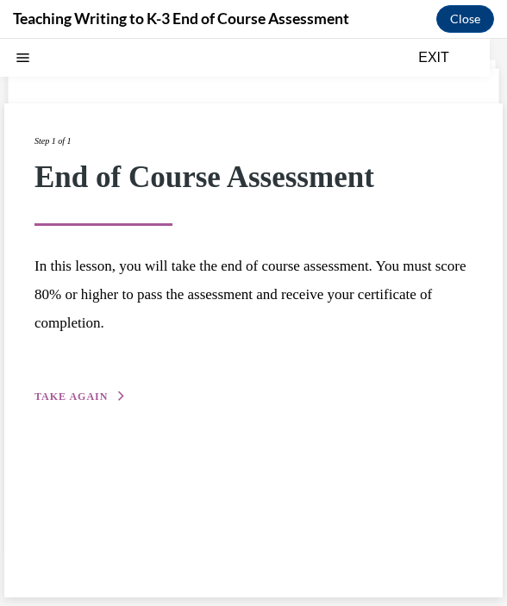
scroll to position [54, 0]
click at [69, 397] on span "TAKE AGAIN" at bounding box center [70, 397] width 73 height 12
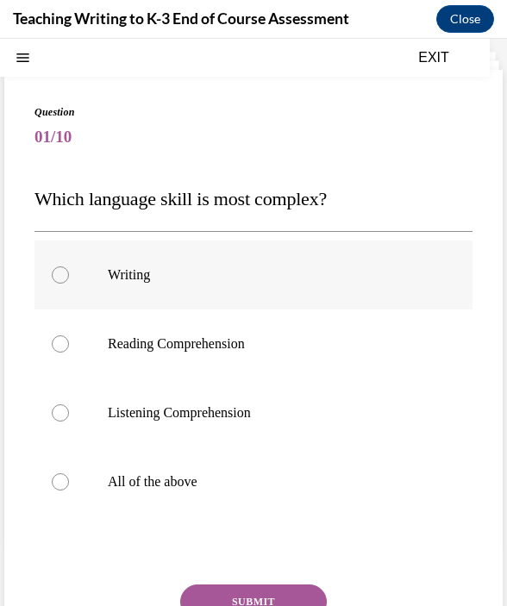
click at [227, 255] on label "Writing" at bounding box center [253, 275] width 438 height 69
click at [69, 266] on input "Writing" at bounding box center [60, 274] width 17 height 17
radio input "true"
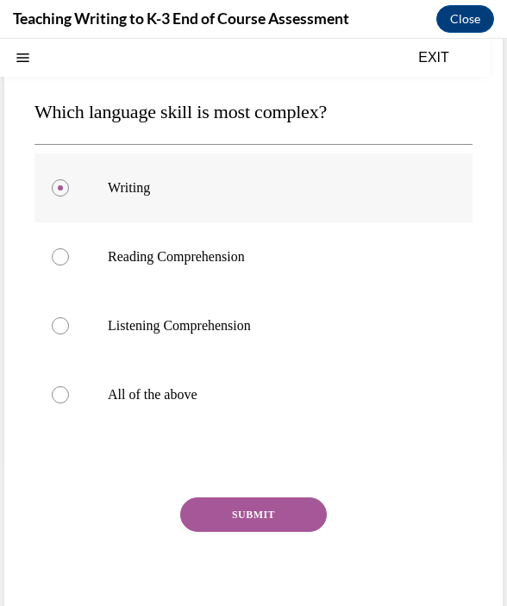
scroll to position [150, 0]
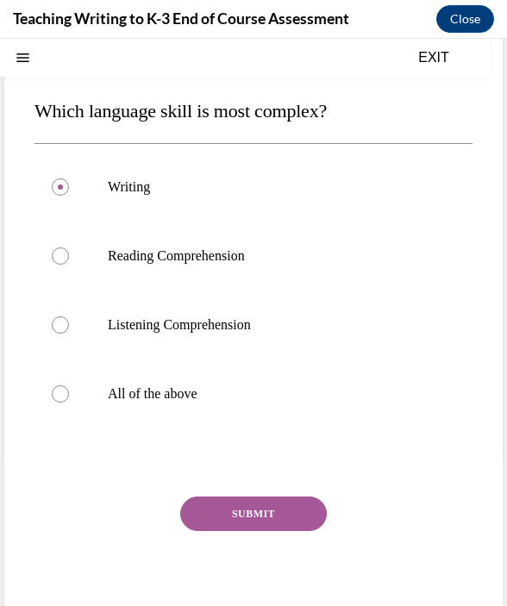
click at [228, 516] on button "SUBMIT" at bounding box center [253, 514] width 147 height 34
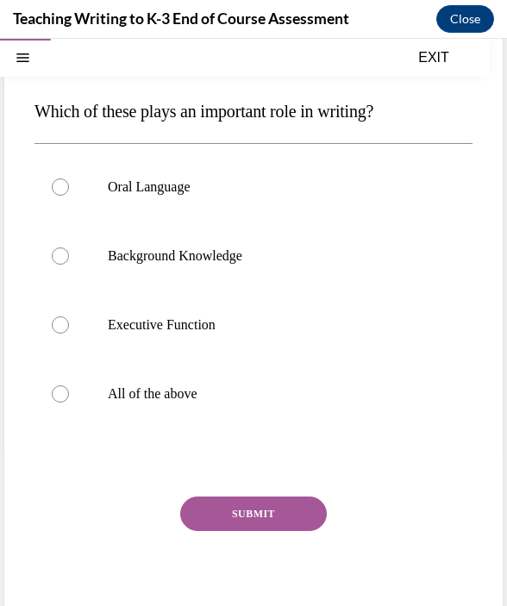
scroll to position [119, 0]
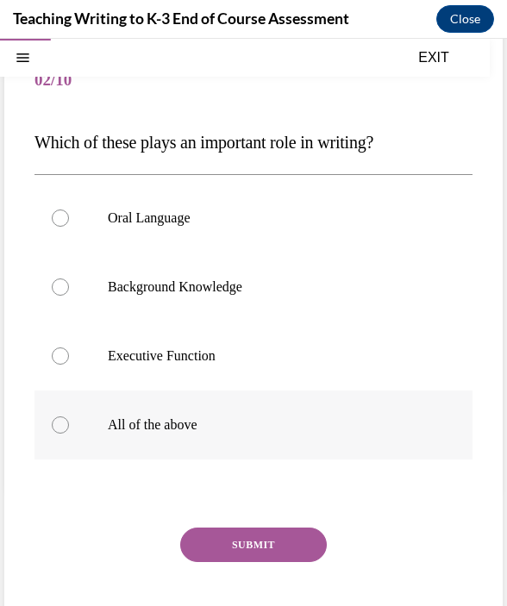
click at [173, 411] on label "All of the above" at bounding box center [253, 425] width 438 height 69
click at [69, 416] on input "All of the above" at bounding box center [60, 424] width 17 height 17
radio input "true"
click at [249, 537] on button "SUBMIT" at bounding box center [253, 545] width 147 height 34
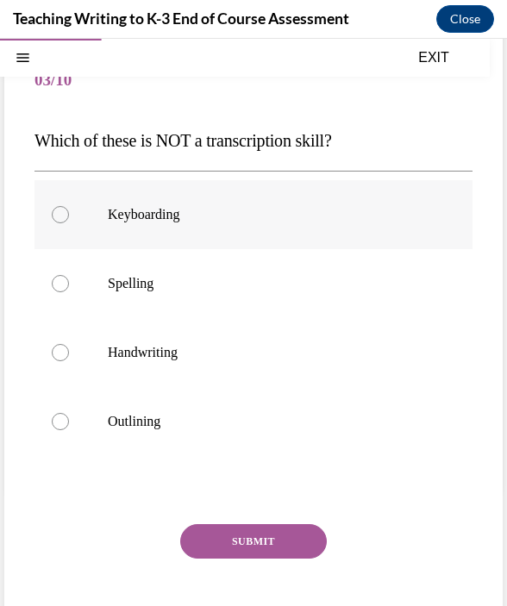
click at [195, 220] on p "Keyboarding" at bounding box center [269, 214] width 322 height 17
click at [69, 220] on input "Keyboarding" at bounding box center [60, 214] width 17 height 17
radio input "true"
click at [220, 518] on div "Question 03/10 Which of these is NOT a transcription skill? Keyboarding Spellin…" at bounding box center [253, 356] width 438 height 618
click at [229, 548] on button "SUBMIT" at bounding box center [253, 541] width 147 height 34
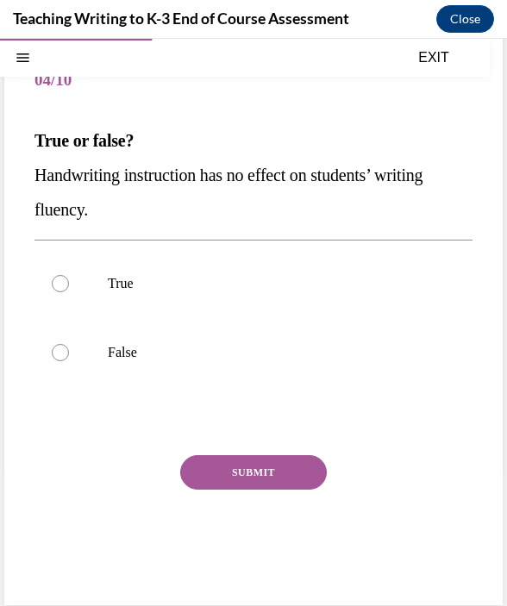
scroll to position [118, 0]
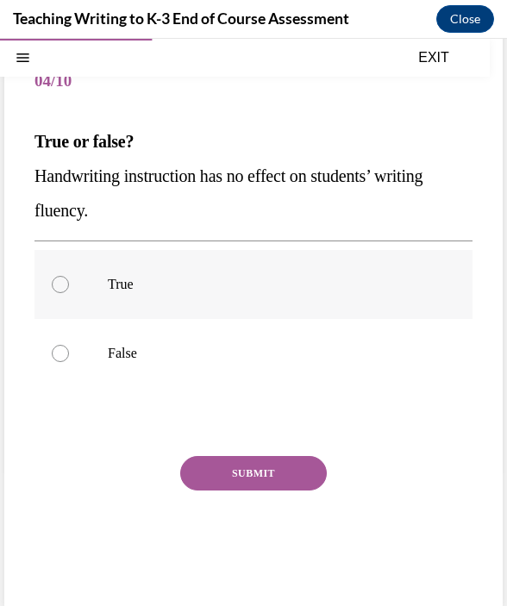
click at [107, 275] on label "True" at bounding box center [253, 284] width 438 height 69
click at [69, 276] on input "True" at bounding box center [60, 284] width 17 height 17
radio input "true"
click at [131, 360] on p "False" at bounding box center [269, 353] width 322 height 17
click at [69, 360] on input "False" at bounding box center [60, 353] width 17 height 17
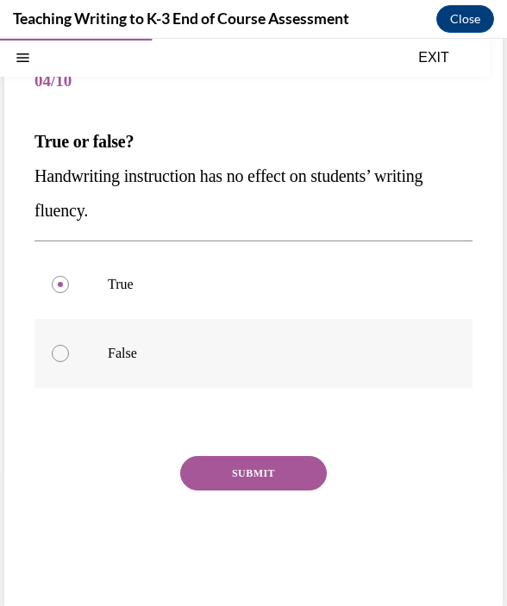
radio input "true"
click at [248, 466] on button "SUBMIT" at bounding box center [253, 473] width 147 height 34
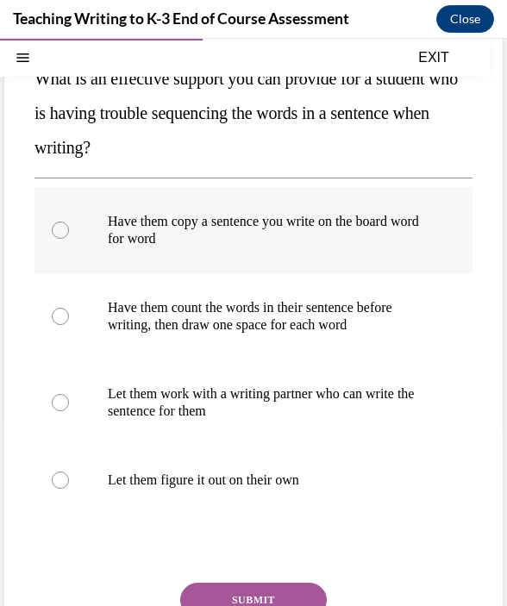
scroll to position [183, 0]
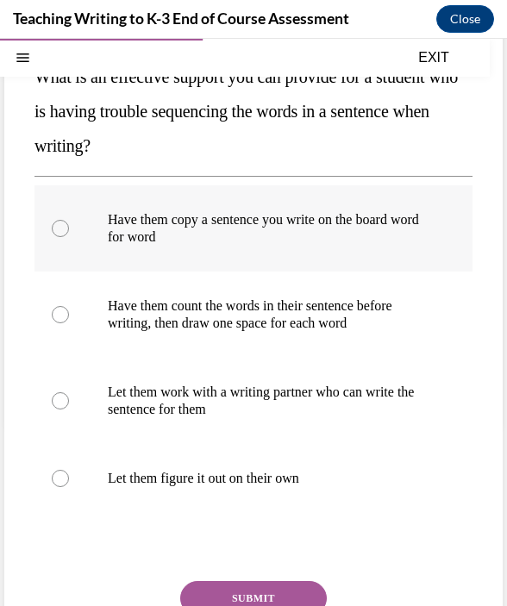
click at [279, 246] on label "Have them copy a sentence you write on the board word for word" at bounding box center [253, 228] width 438 height 86
click at [69, 237] on input "Have them copy a sentence you write on the board word for word" at bounding box center [60, 228] width 17 height 17
radio input "true"
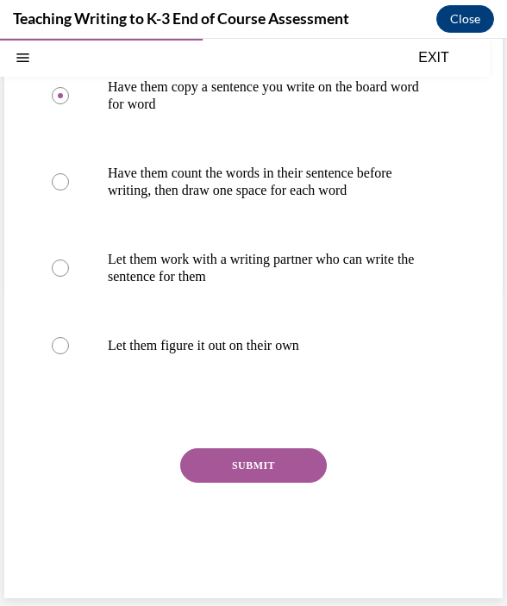
click at [222, 485] on div "SUBMIT" at bounding box center [253, 491] width 438 height 86
click at [240, 448] on button "SUBMIT" at bounding box center [253, 465] width 147 height 34
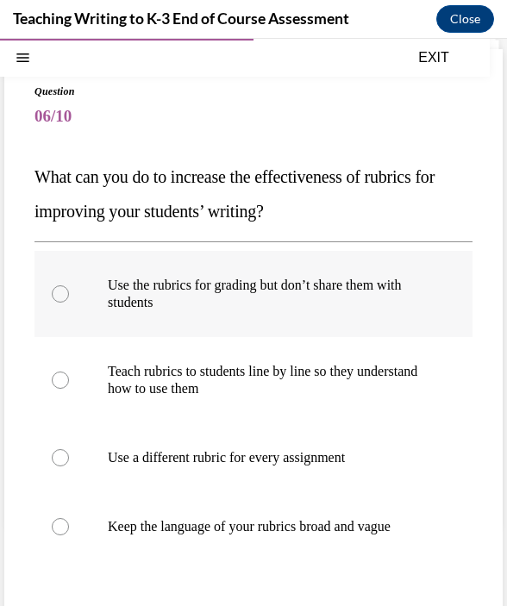
scroll to position [85, 0]
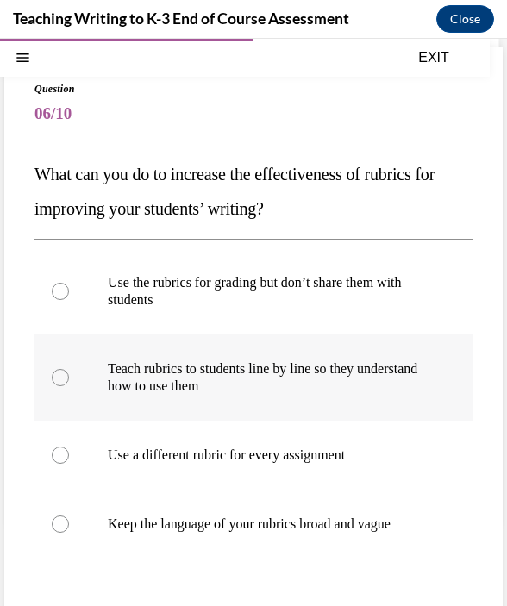
click at [232, 376] on p "Teach rubrics to students line by line so they understand how to use them" at bounding box center [269, 377] width 322 height 34
click at [69, 376] on input "Teach rubrics to students line by line so they understand how to use them" at bounding box center [60, 377] width 17 height 17
radio input "true"
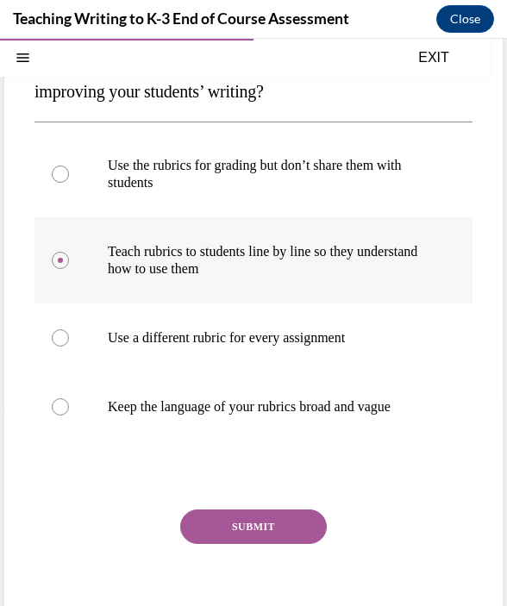
scroll to position [227, 0]
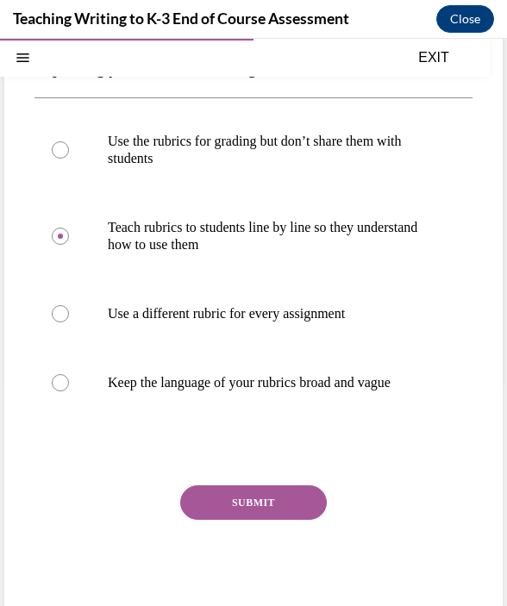
click at [232, 511] on button "SUBMIT" at bounding box center [253, 502] width 147 height 34
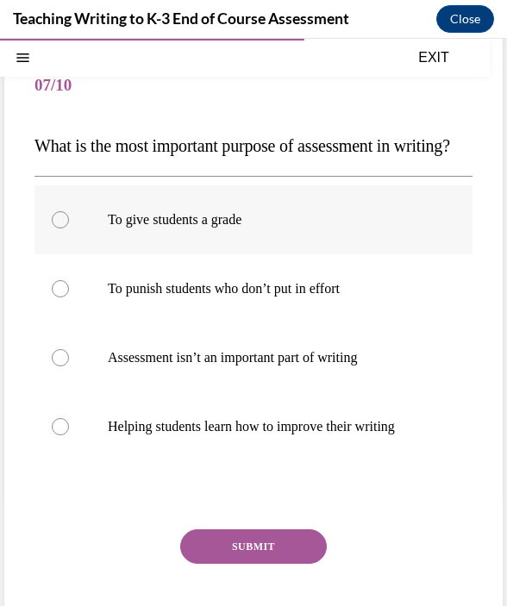
scroll to position [121, 0]
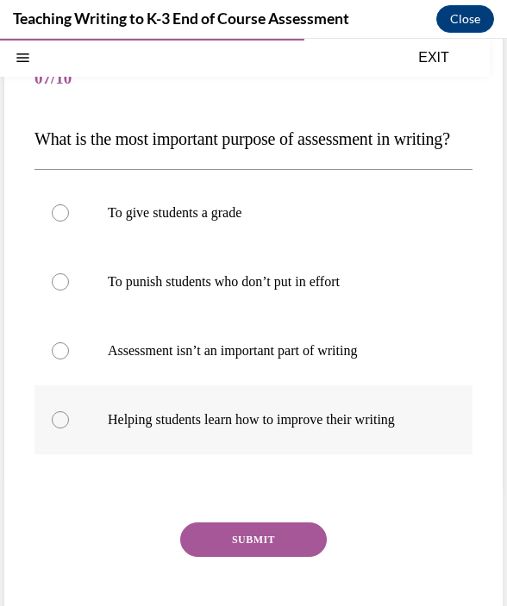
click at [226, 428] on p "Helping students learn how to improve their writing" at bounding box center [269, 419] width 322 height 17
click at [69, 428] on input "Helping students learn how to improve their writing" at bounding box center [60, 419] width 17 height 17
radio input "true"
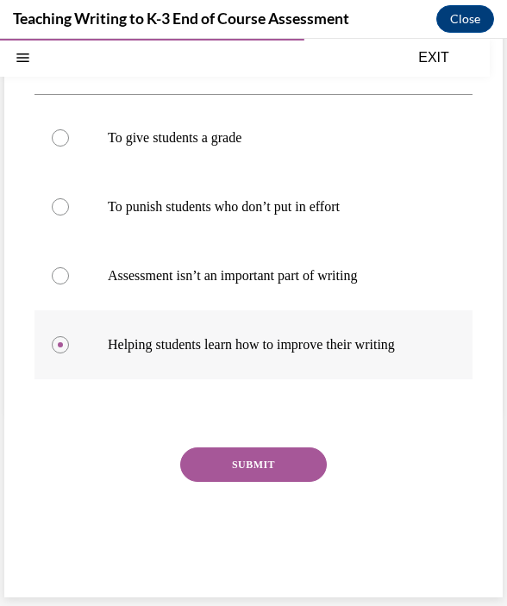
scroll to position [238, 0]
click at [272, 476] on button "SUBMIT" at bounding box center [253, 464] width 147 height 34
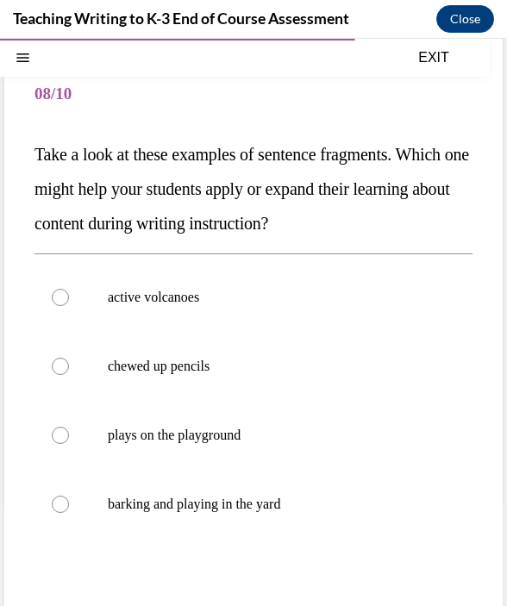
scroll to position [109, 0]
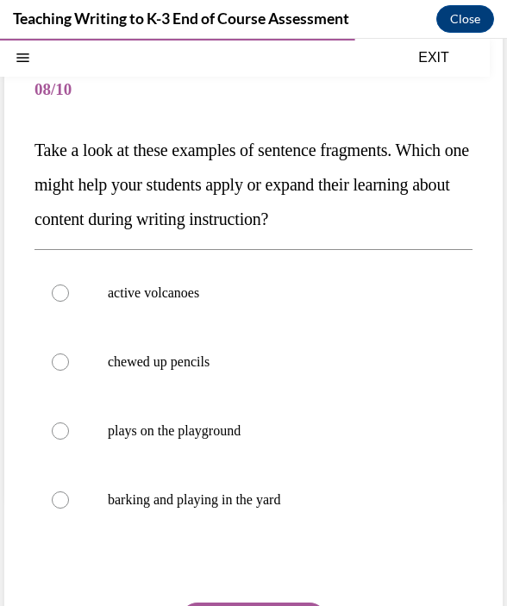
click at [257, 182] on span "Take a look at these examples of sentence fragments. Which one might help your …" at bounding box center [251, 185] width 434 height 88
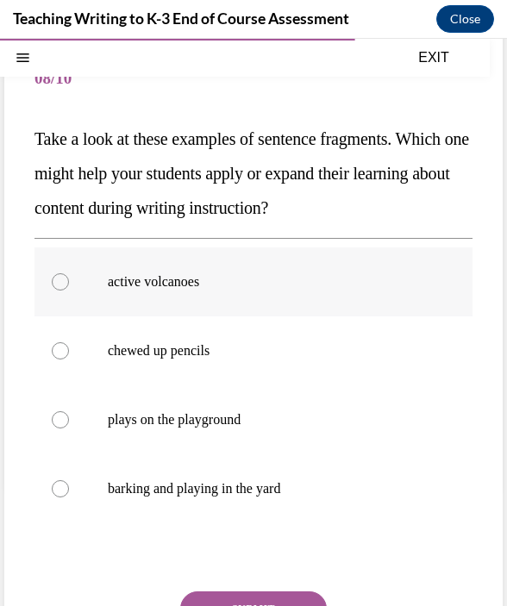
click at [134, 278] on p "active volcanoes" at bounding box center [269, 281] width 322 height 17
click at [69, 278] on input "active volcanoes" at bounding box center [60, 281] width 17 height 17
radio input "true"
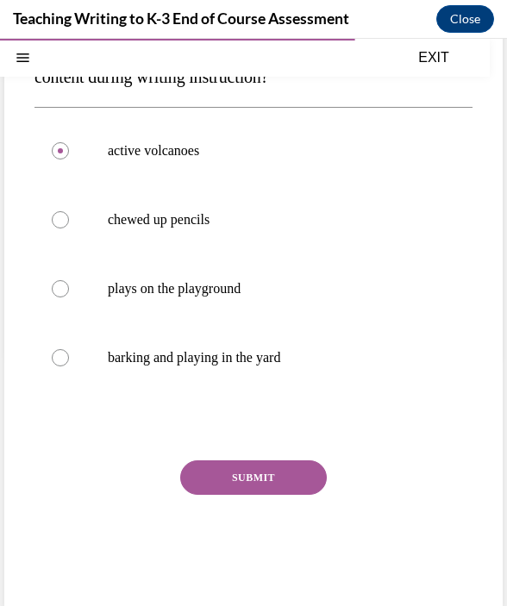
click at [244, 482] on button "SUBMIT" at bounding box center [253, 477] width 147 height 34
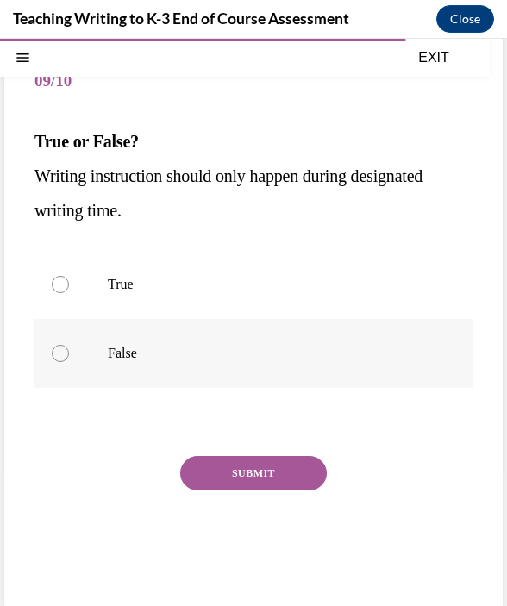
scroll to position [126, 0]
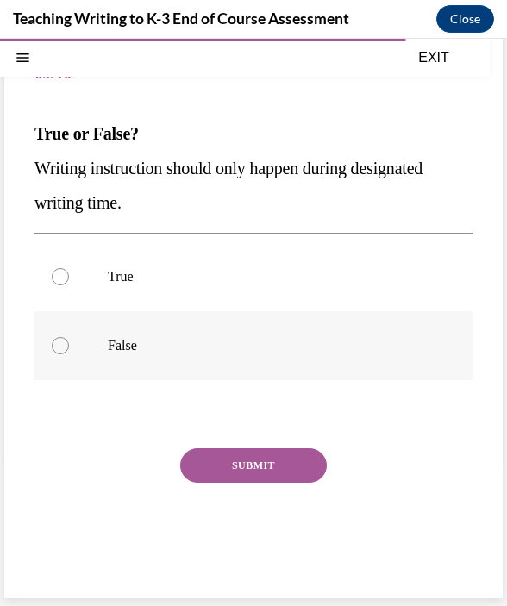
click at [156, 337] on p "False" at bounding box center [269, 345] width 322 height 17
click at [69, 337] on input "False" at bounding box center [60, 345] width 17 height 17
radio input "true"
click at [280, 472] on button "SUBMIT" at bounding box center [253, 465] width 147 height 34
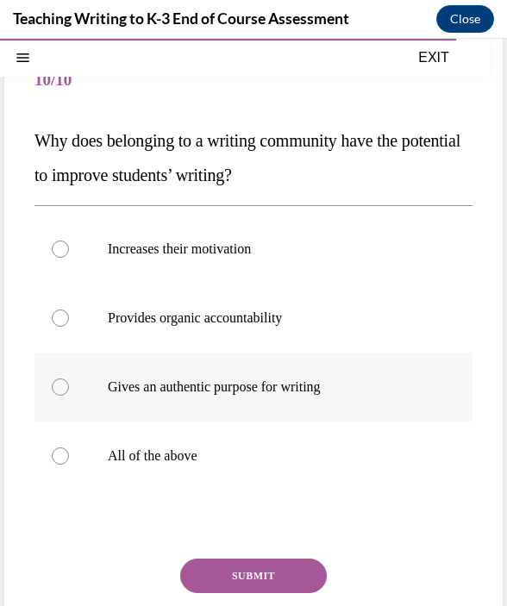
scroll to position [153, 0]
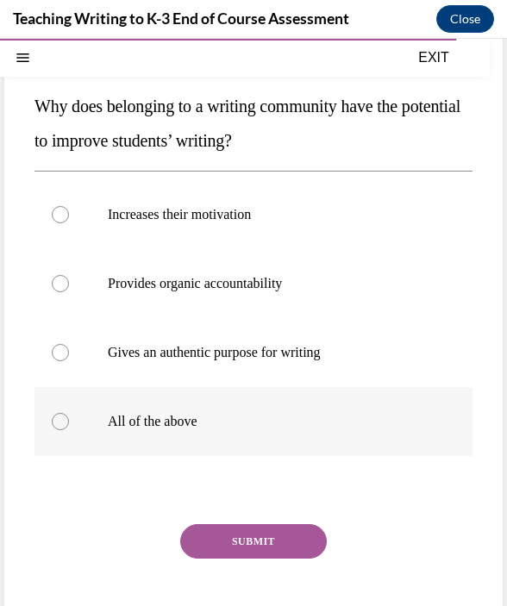
click at [184, 432] on label "All of the above" at bounding box center [253, 421] width 438 height 69
click at [69, 430] on input "All of the above" at bounding box center [60, 421] width 17 height 17
radio input "true"
click at [231, 537] on button "SUBMIT" at bounding box center [253, 541] width 147 height 34
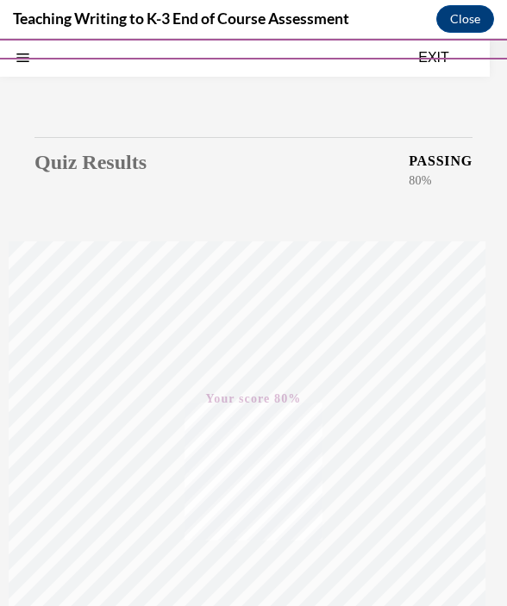
scroll to position [0, 0]
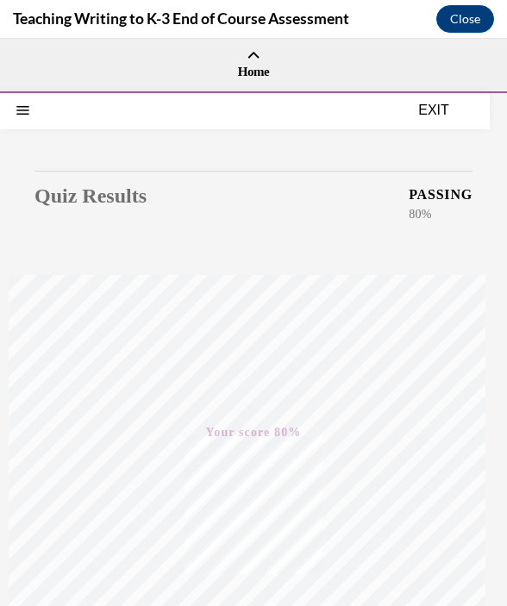
click at [439, 116] on button "EXIT" at bounding box center [433, 110] width 103 height 21
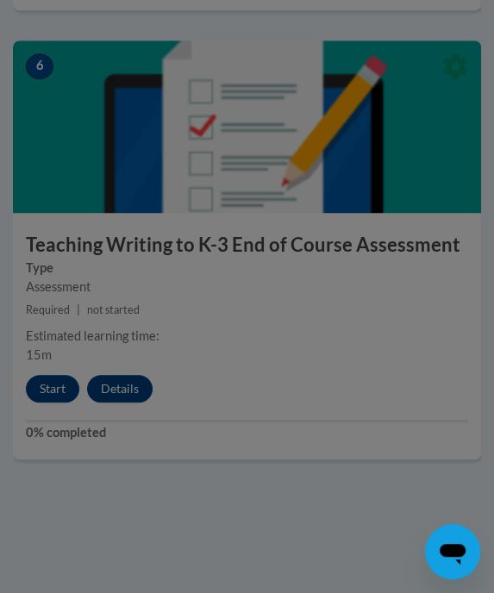
click at [360, 396] on div at bounding box center [247, 296] width 494 height 593
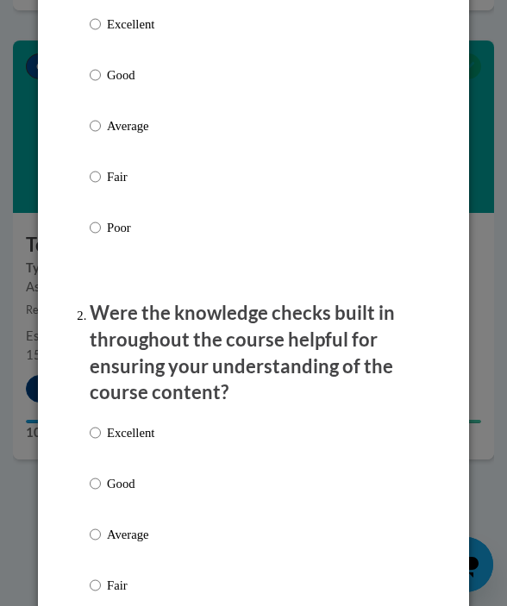
scroll to position [384, 0]
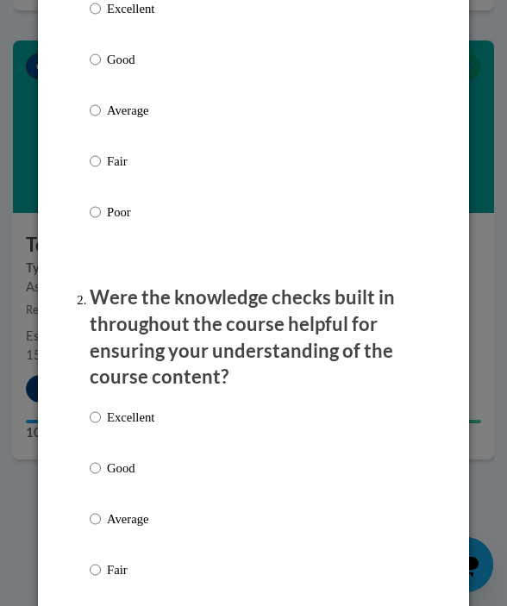
click at [107, 109] on p "Average" at bounding box center [130, 110] width 47 height 19
click at [100, 109] on input "Average" at bounding box center [95, 110] width 11 height 19
radio input "true"
click at [118, 462] on p "Good" at bounding box center [130, 468] width 47 height 19
click at [101, 462] on input "Good" at bounding box center [95, 468] width 11 height 19
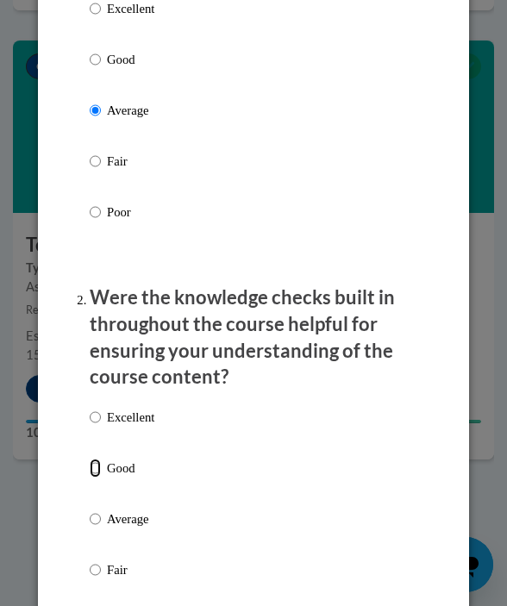
radio input "true"
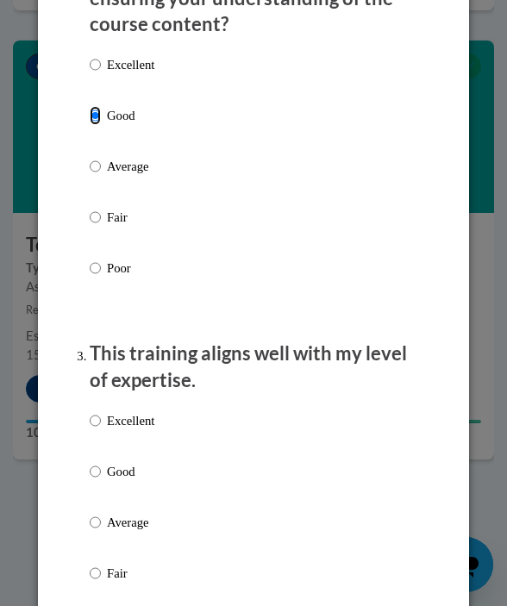
scroll to position [745, 0]
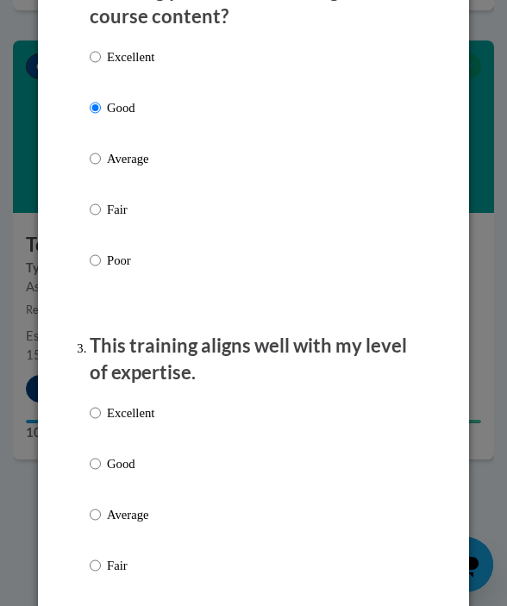
click at [115, 479] on label "Good" at bounding box center [122, 477] width 65 height 47
click at [101, 473] on input "Good" at bounding box center [95, 463] width 11 height 19
radio input "true"
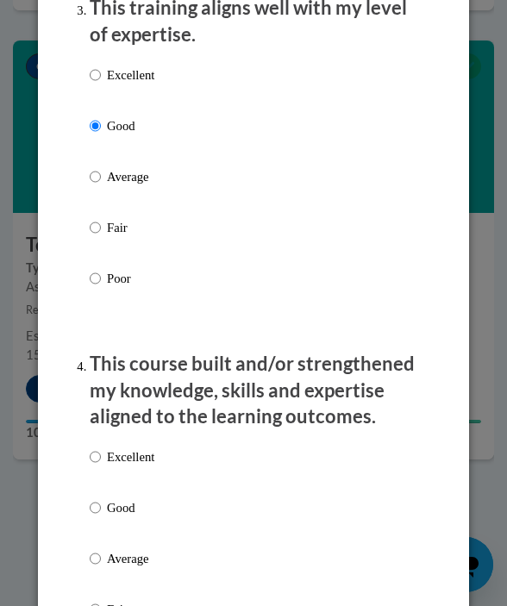
click at [118, 513] on p "Good" at bounding box center [130, 507] width 47 height 19
click at [101, 513] on input "Good" at bounding box center [95, 507] width 11 height 19
radio input "true"
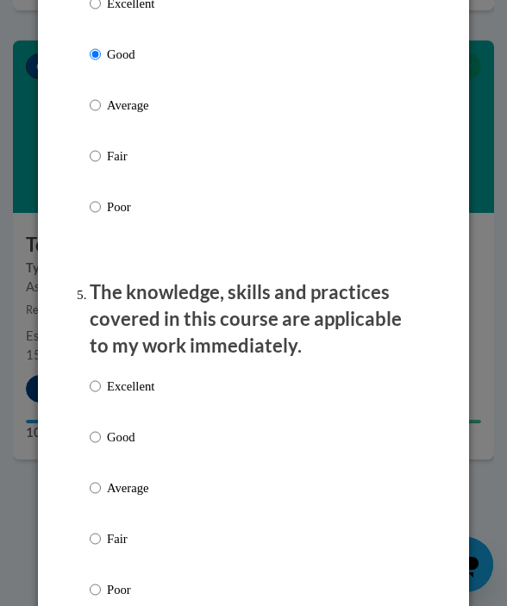
click at [129, 455] on label "Good" at bounding box center [122, 451] width 65 height 47
click at [101, 447] on input "Good" at bounding box center [95, 437] width 11 height 19
radio input "true"
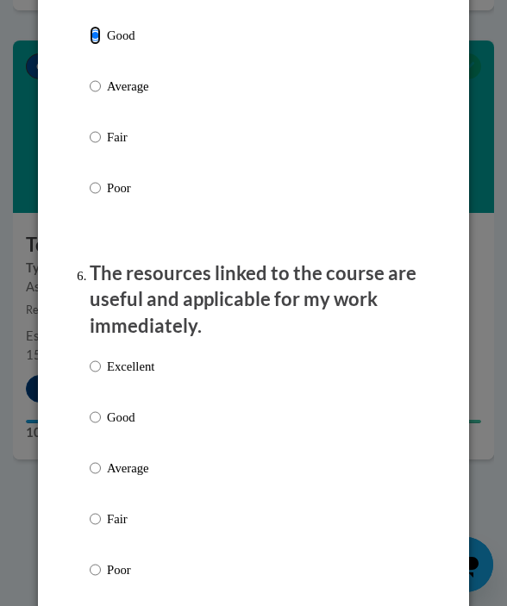
scroll to position [1955, 0]
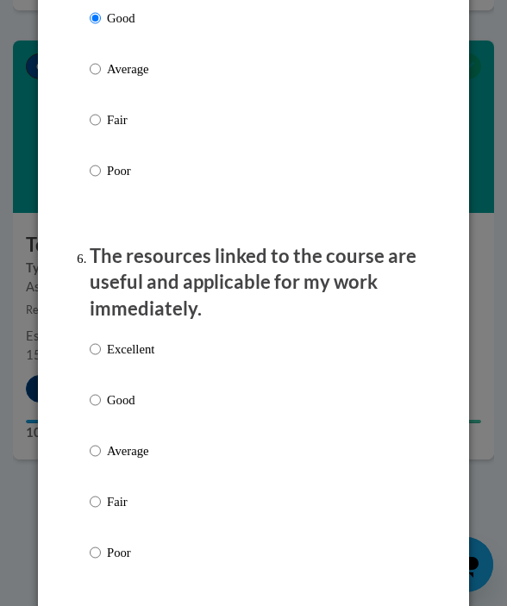
click at [122, 386] on div "Excellent Good Average Fair Poor" at bounding box center [122, 464] width 65 height 267
click at [108, 409] on p "Good" at bounding box center [130, 400] width 47 height 19
click at [101, 409] on input "Good" at bounding box center [95, 400] width 11 height 19
radio input "true"
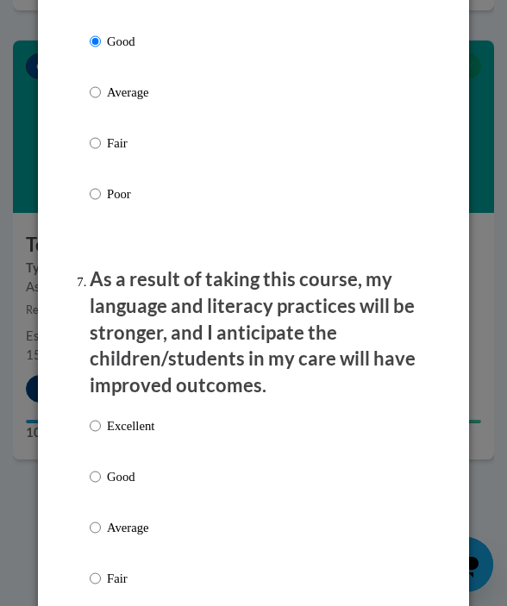
click at [113, 471] on p "Good" at bounding box center [130, 476] width 47 height 19
click at [101, 471] on input "Good" at bounding box center [95, 476] width 11 height 19
radio input "true"
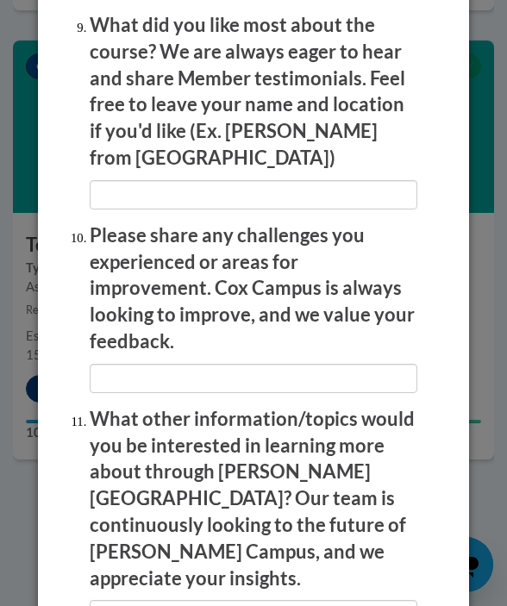
scroll to position [3490, 0]
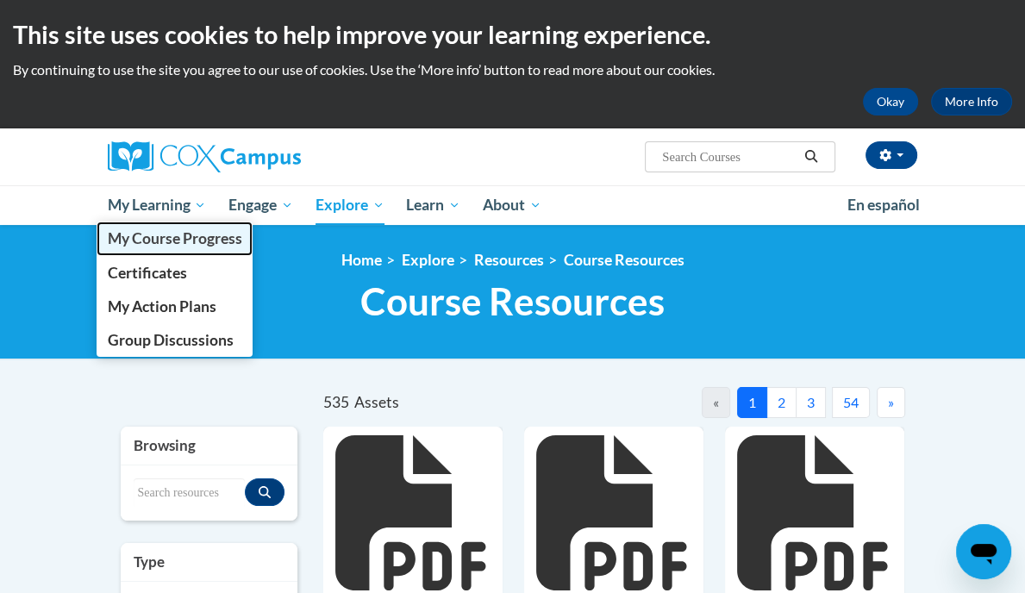
click at [107, 241] on span "My Course Progress" at bounding box center [174, 238] width 134 height 18
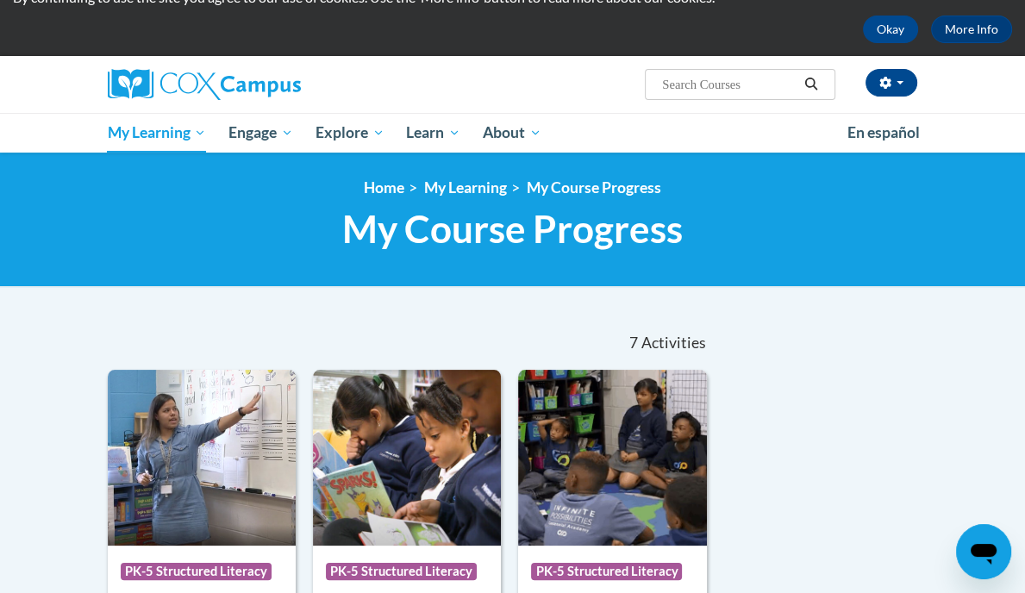
scroll to position [72, 18]
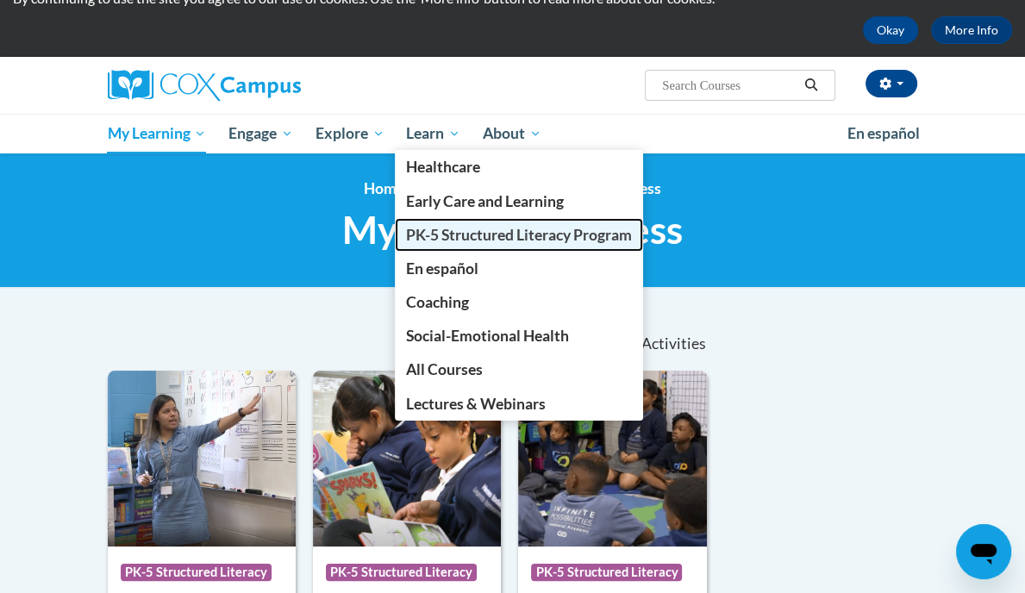
click at [406, 238] on span "PK-5 Structured Literacy Program" at bounding box center [519, 235] width 226 height 18
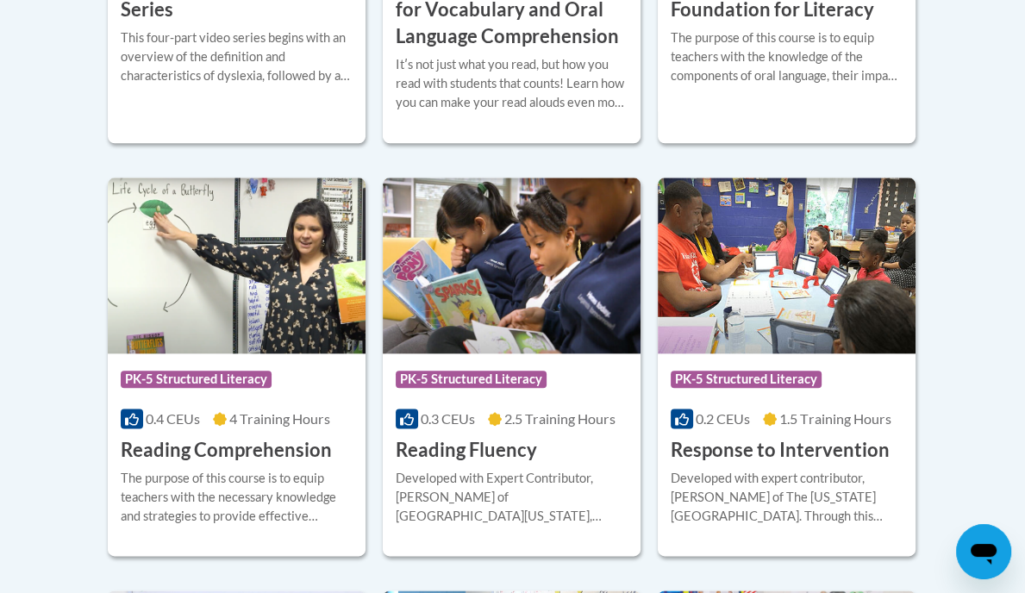
scroll to position [1517, 0]
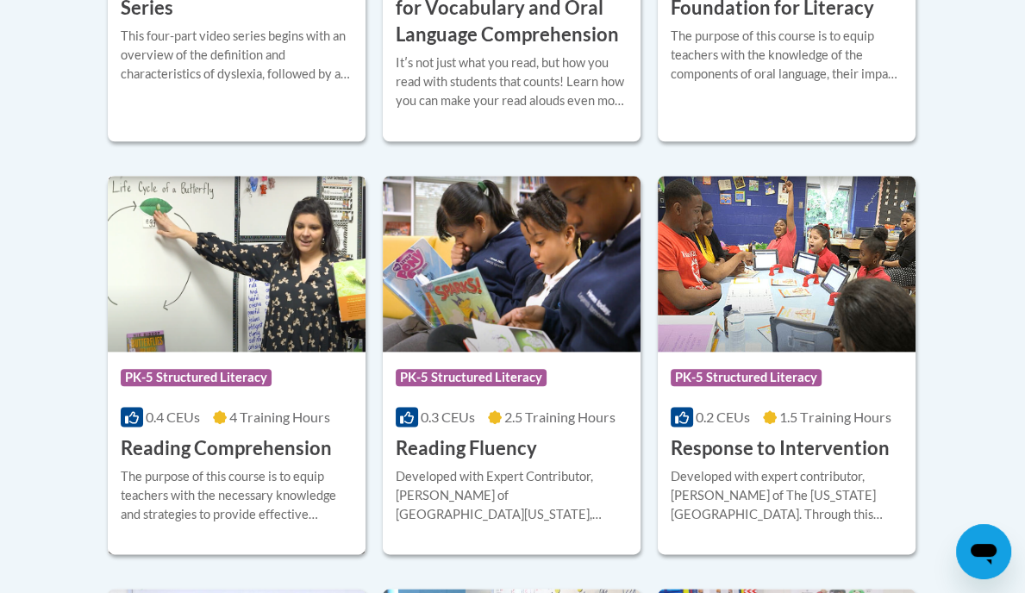
click at [145, 495] on div "The purpose of this course is to equip teachers with the necessary knowledge an…" at bounding box center [237, 495] width 232 height 57
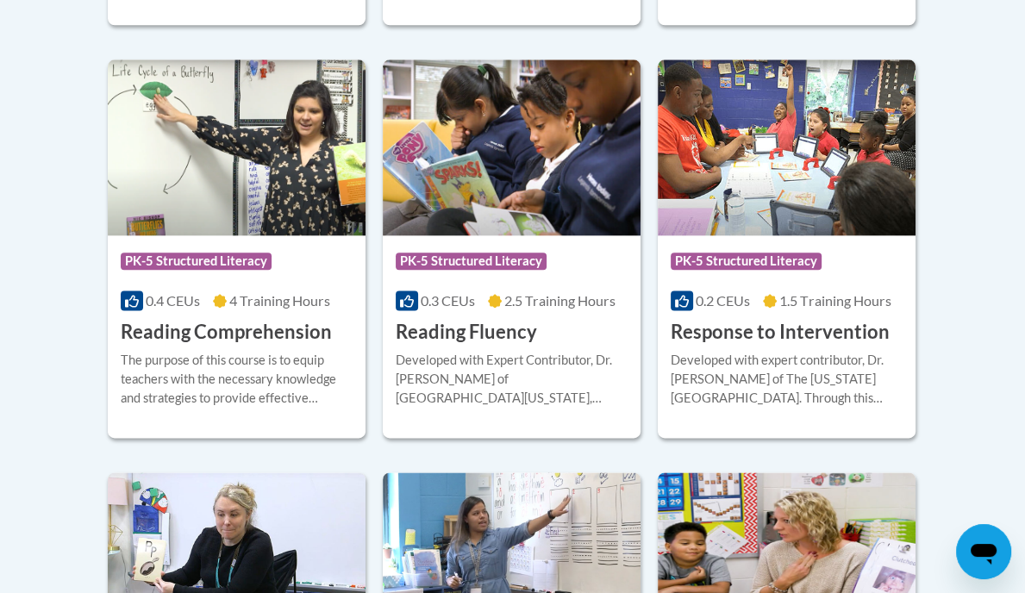
scroll to position [1628, 0]
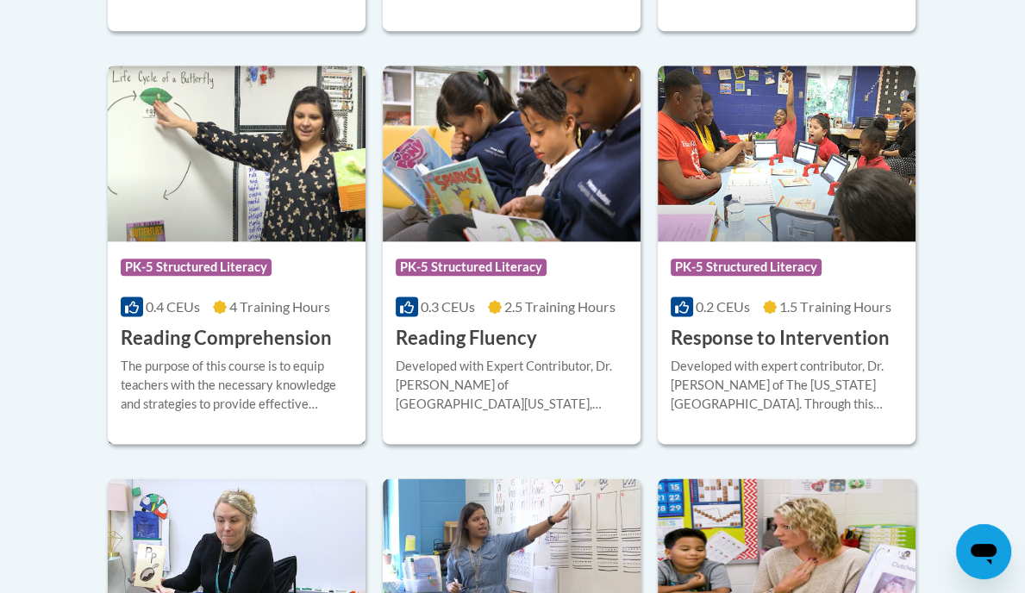
click at [203, 157] on img at bounding box center [237, 154] width 258 height 176
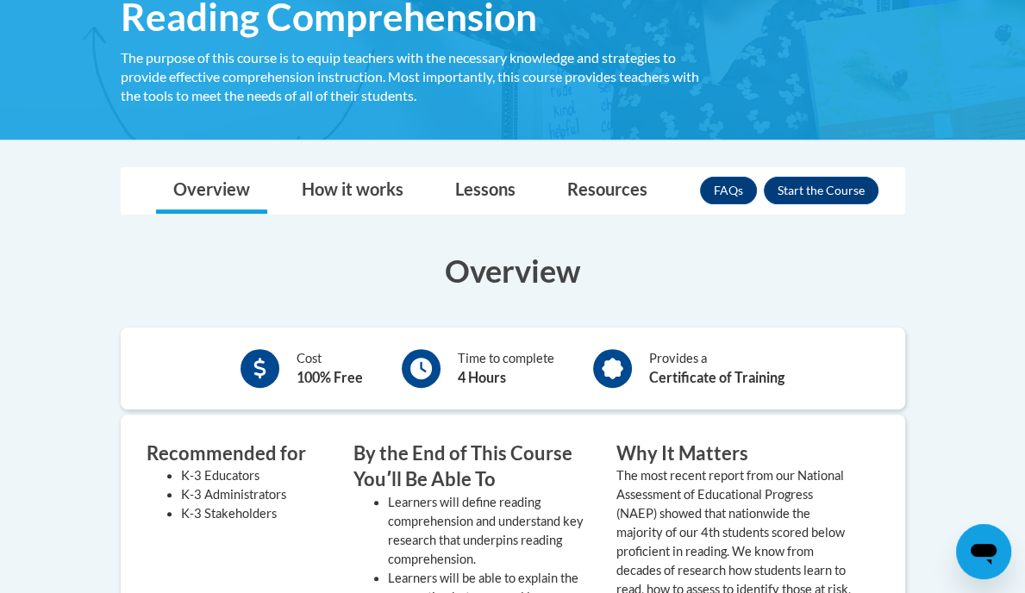
scroll to position [310, 0]
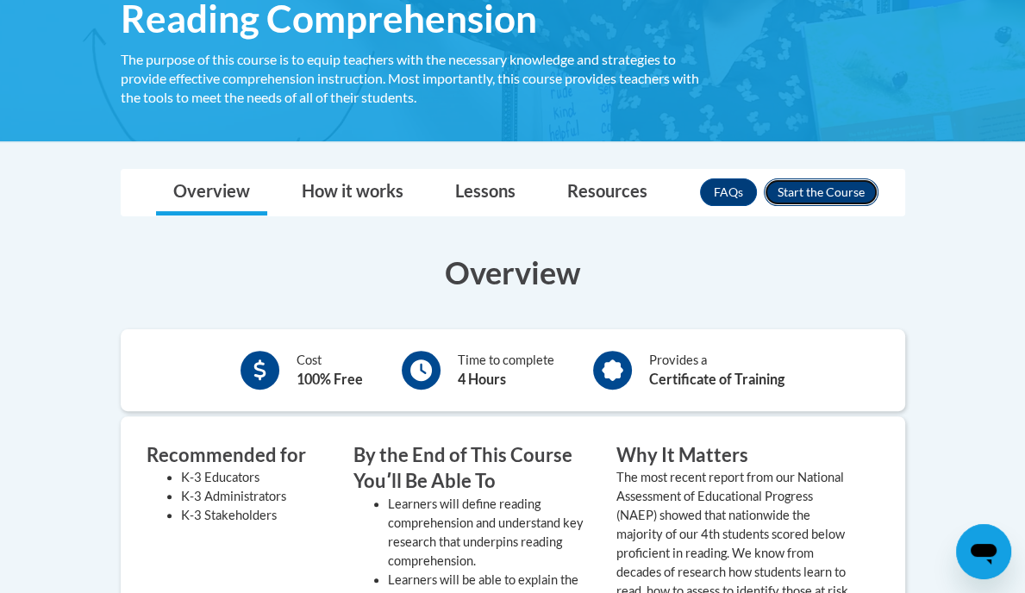
click at [878, 183] on button "Enroll" at bounding box center [821, 192] width 115 height 28
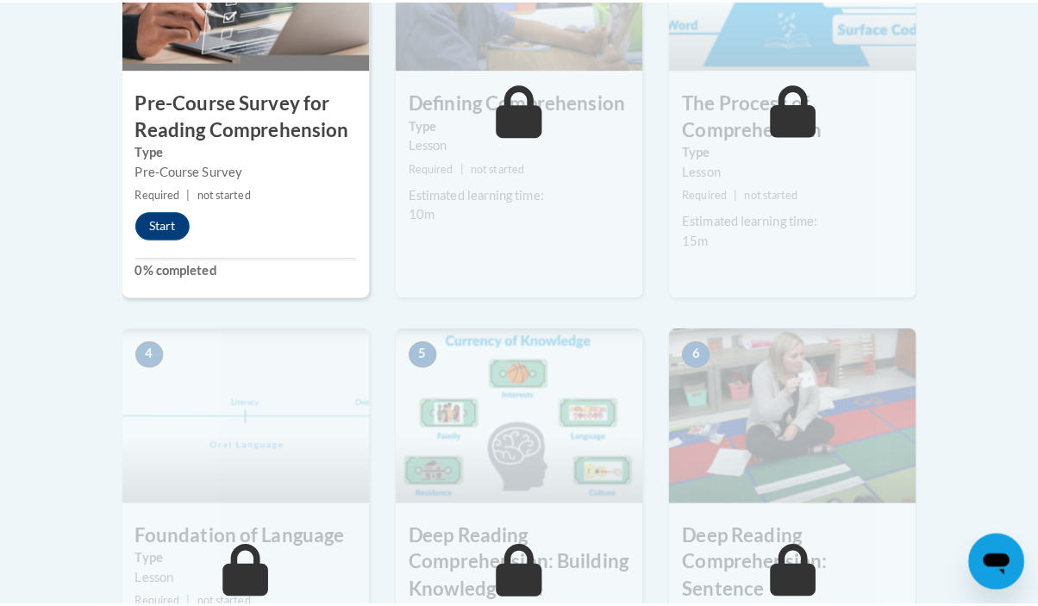
scroll to position [682, 0]
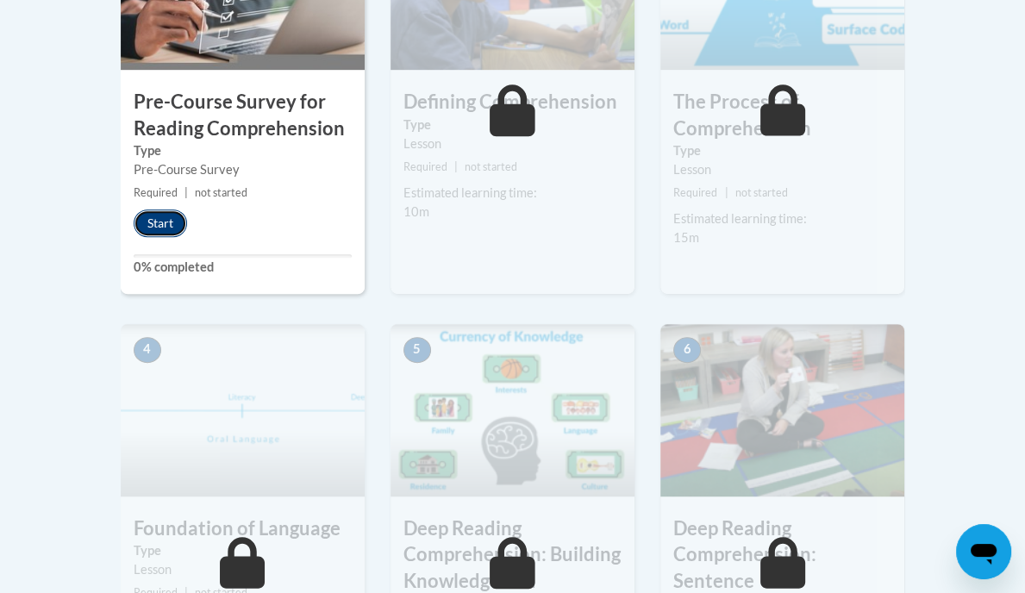
click at [134, 215] on button "Start" at bounding box center [160, 223] width 53 height 28
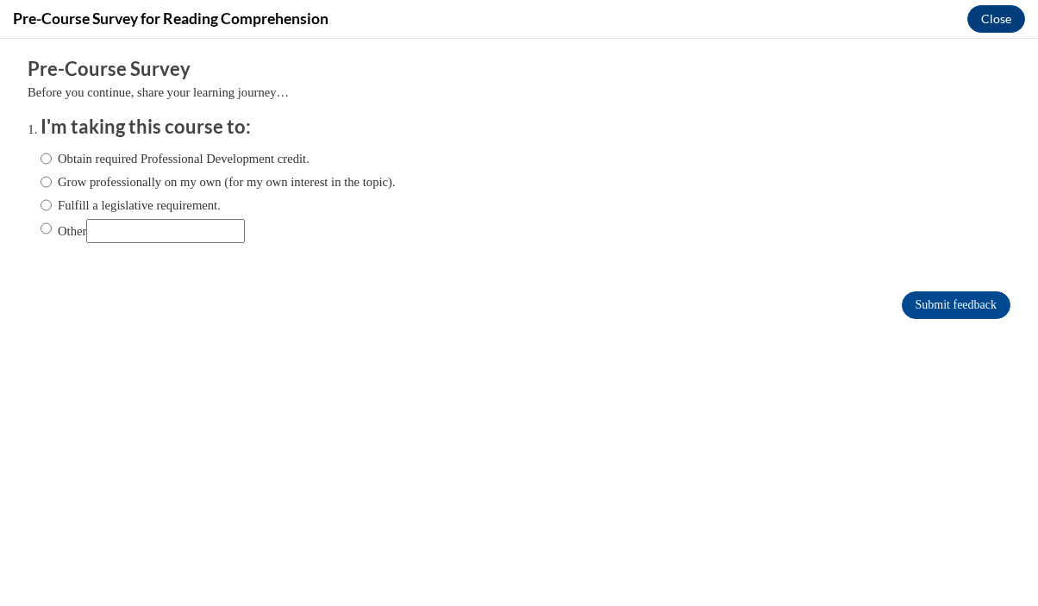
scroll to position [0, 0]
click at [69, 160] on label "Obtain required Professional Development credit." at bounding box center [175, 158] width 269 height 19
click at [52, 160] on input "Obtain required Professional Development credit." at bounding box center [46, 158] width 11 height 19
radio input "true"
click at [69, 174] on label "Grow professionally on my own (for my own interest in the topic)." at bounding box center [218, 181] width 355 height 19
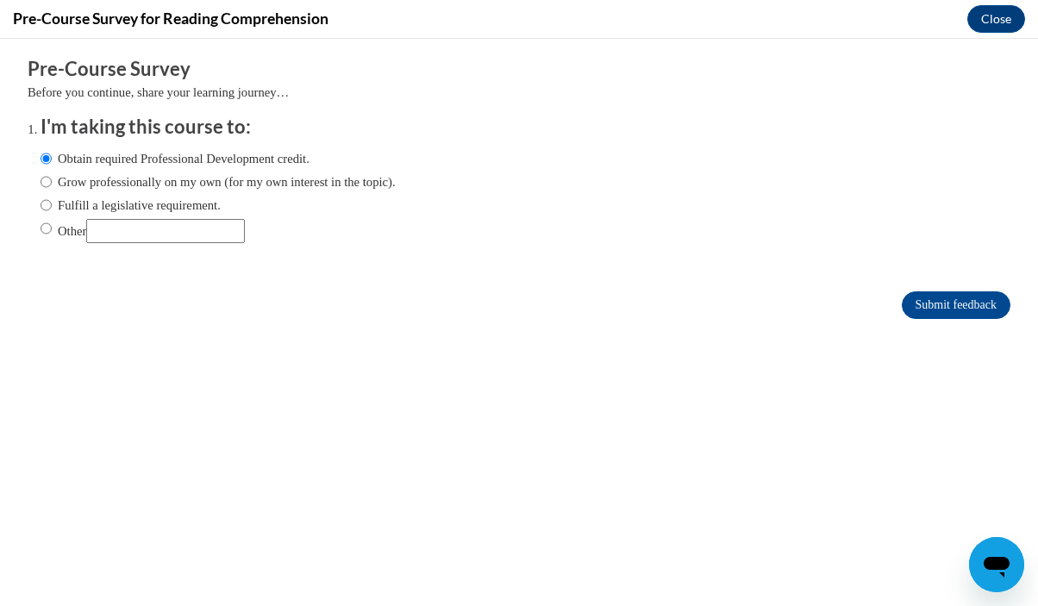
click at [52, 174] on input "Grow professionally on my own (for my own interest in the topic)." at bounding box center [46, 181] width 11 height 19
radio input "true"
click at [162, 161] on label "Obtain required Professional Development credit." at bounding box center [175, 158] width 269 height 19
click at [52, 161] on input "Obtain required Professional Development credit." at bounding box center [46, 158] width 11 height 19
radio input "true"
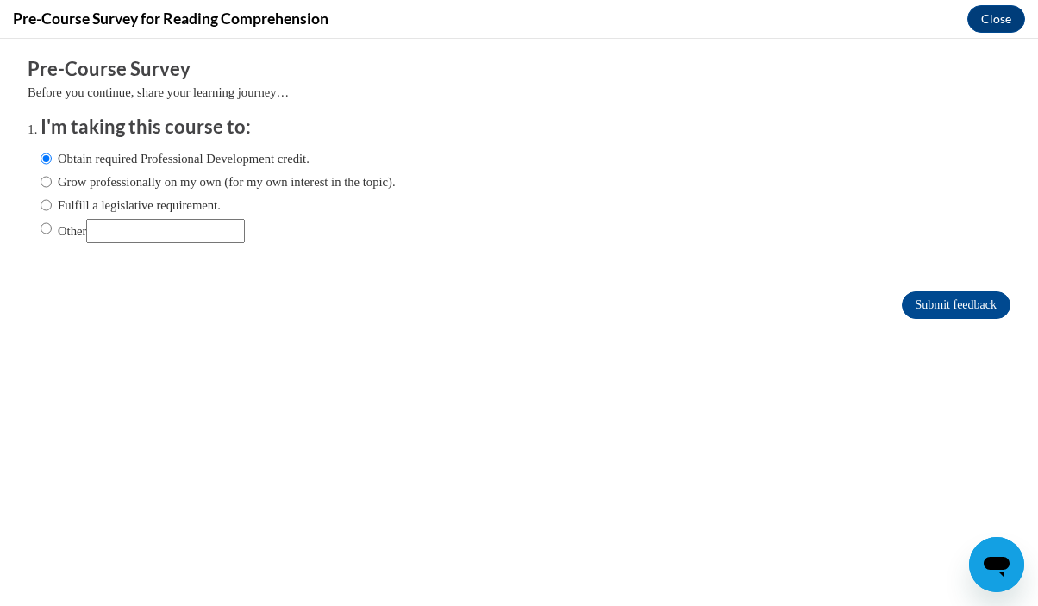
click at [122, 200] on label "Fulfill a legislative requirement." at bounding box center [131, 205] width 180 height 19
click at [52, 200] on input "Fulfill a legislative requirement." at bounding box center [46, 205] width 11 height 19
radio input "true"
click at [912, 313] on input "Submit feedback" at bounding box center [956, 305] width 109 height 28
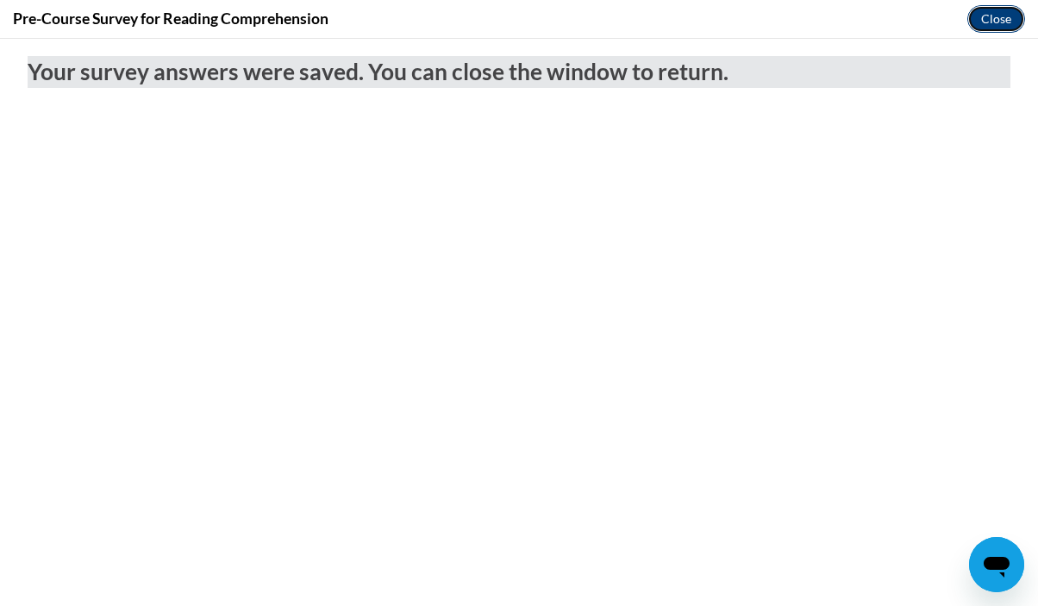
click at [977, 13] on button "Close" at bounding box center [996, 19] width 58 height 28
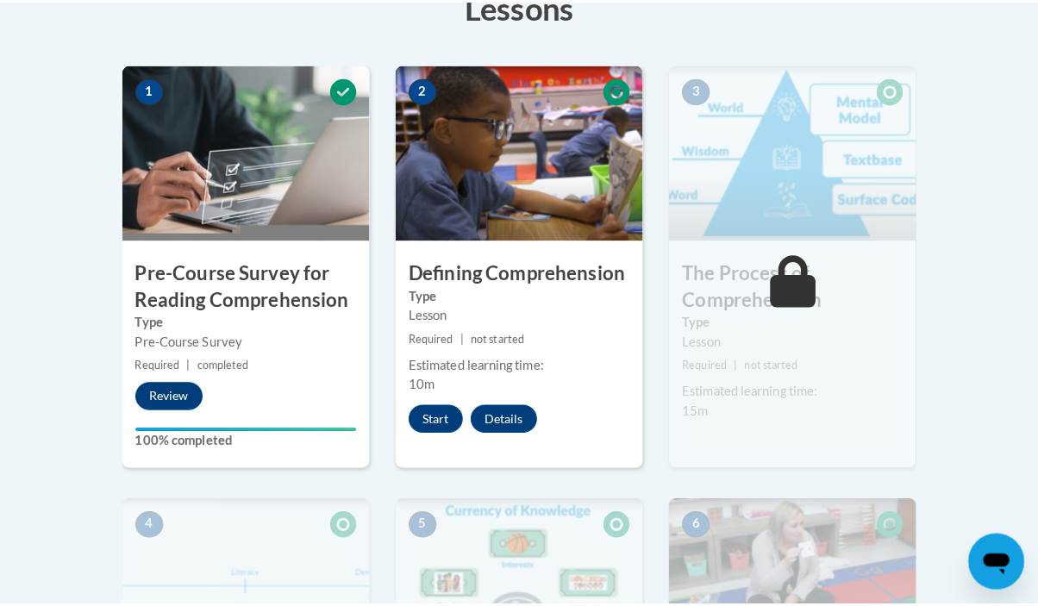
scroll to position [517, 0]
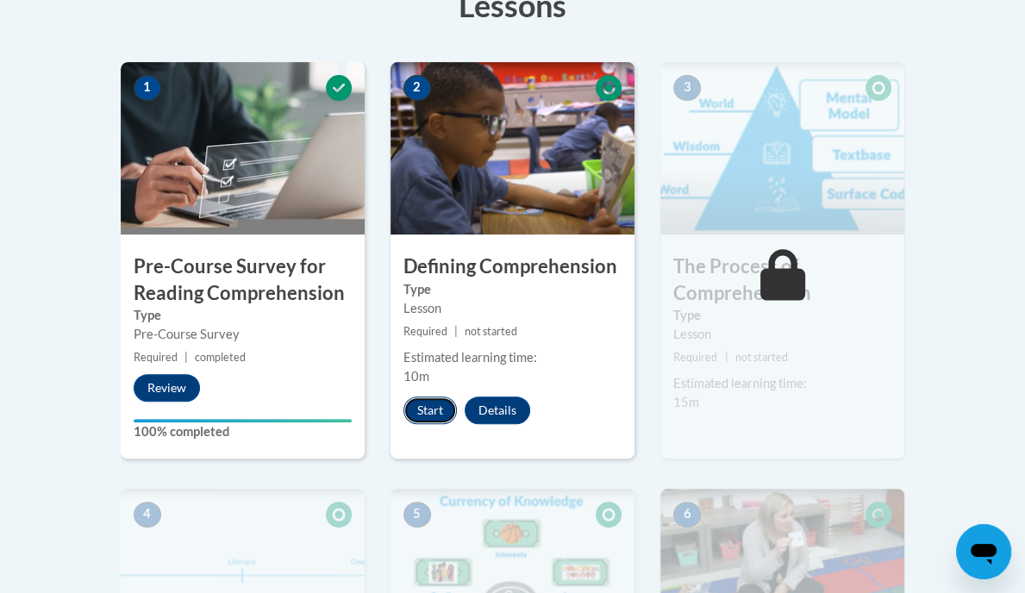
click at [410, 410] on button "Start" at bounding box center [429, 411] width 53 height 28
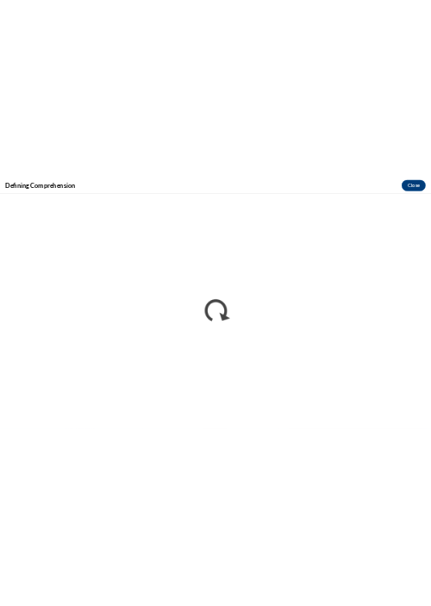
scroll to position [0, 0]
